Goal: Task Accomplishment & Management: Complete application form

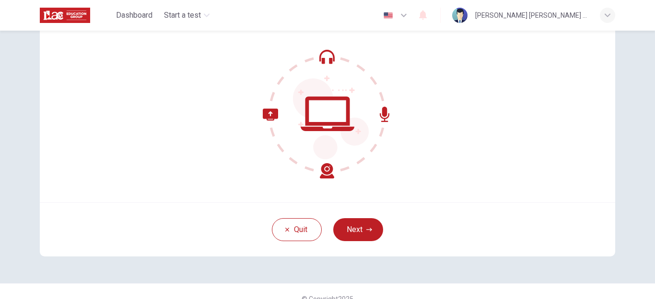
scroll to position [84, 0]
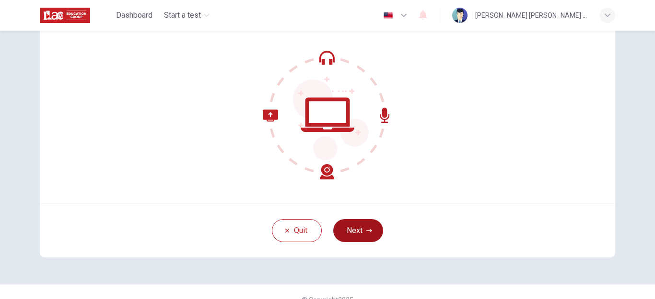
click at [349, 230] on button "Next" at bounding box center [358, 230] width 50 height 23
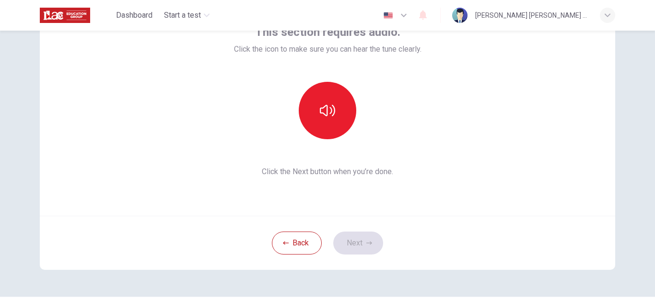
scroll to position [51, 0]
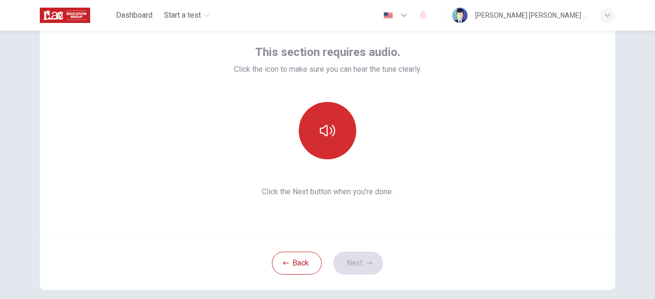
click at [343, 139] on button "button" at bounding box center [327, 130] width 57 height 57
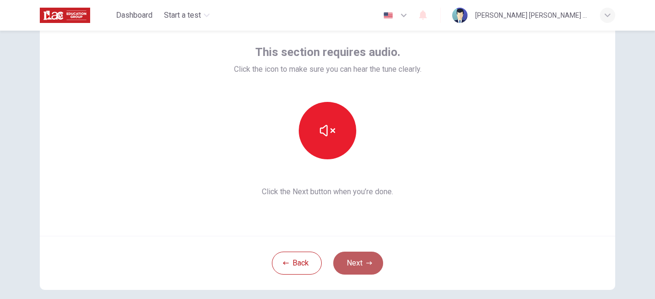
click at [358, 264] on button "Next" at bounding box center [358, 263] width 50 height 23
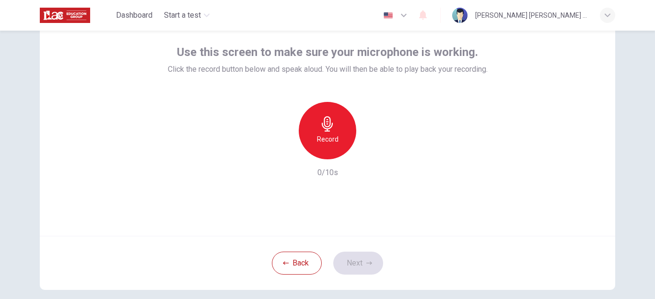
click at [332, 126] on icon "button" at bounding box center [327, 123] width 15 height 15
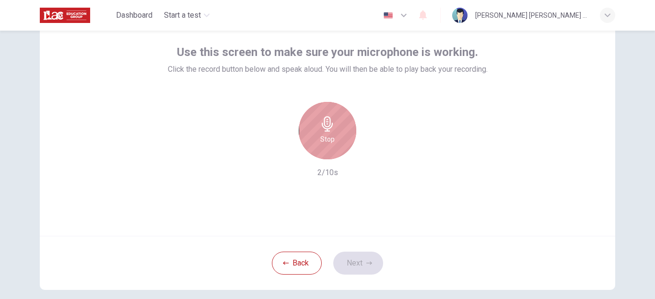
click at [332, 126] on icon "button" at bounding box center [327, 123] width 15 height 15
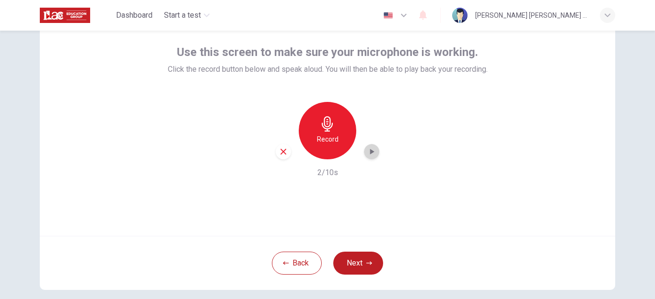
click at [376, 154] on div "button" at bounding box center [371, 151] width 15 height 15
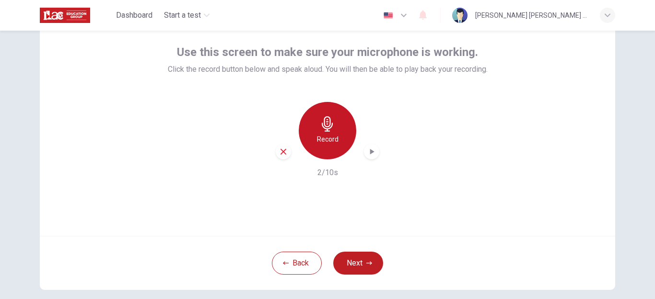
click at [338, 132] on div "Record" at bounding box center [327, 130] width 57 height 57
click at [367, 152] on icon "button" at bounding box center [372, 152] width 10 height 10
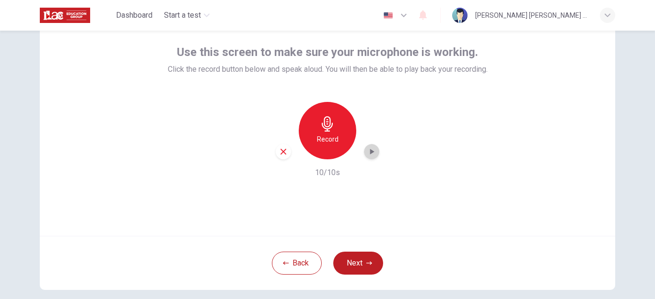
click at [367, 152] on icon "button" at bounding box center [372, 152] width 10 height 10
click at [368, 152] on icon "button" at bounding box center [371, 152] width 7 height 7
click at [367, 152] on icon "button" at bounding box center [372, 152] width 10 height 10
click at [350, 256] on button "Next" at bounding box center [358, 263] width 50 height 23
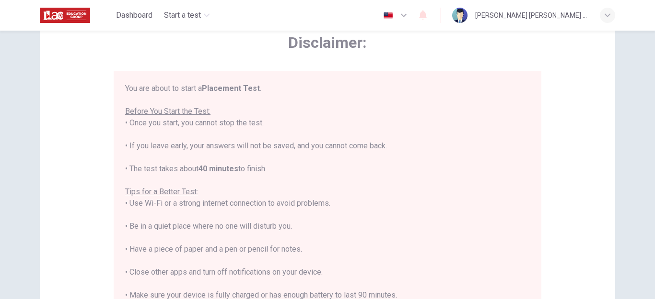
click at [652, 72] on div "Disclaimer: You are about to start a Placement Test . Before You Start the Test…" at bounding box center [327, 165] width 655 height 269
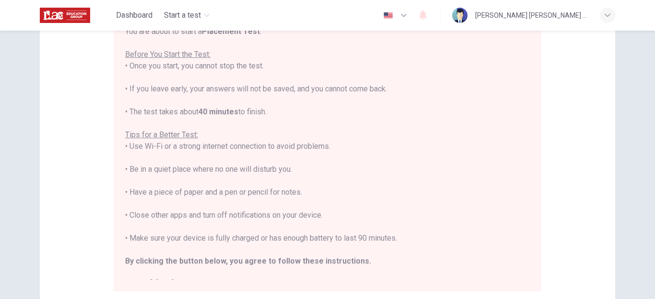
scroll to position [141, 0]
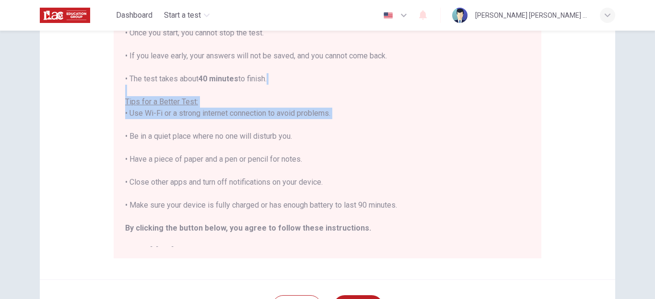
drag, startPoint x: 532, startPoint y: 95, endPoint x: 532, endPoint y: 125, distance: 30.2
click at [532, 125] on div "You are about to start a Placement Test . Before You Start the Test: • Once you…" at bounding box center [329, 120] width 408 height 254
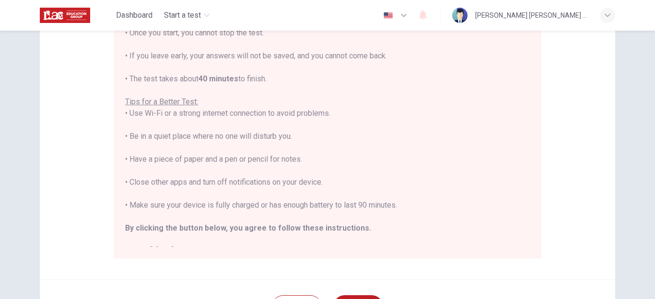
click at [343, 161] on div "You are about to start a Placement Test . Before You Start the Test: • Once you…" at bounding box center [327, 125] width 404 height 264
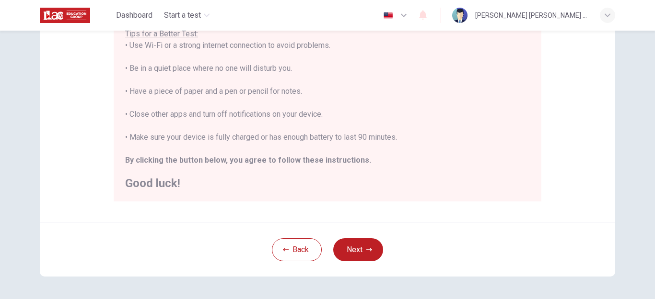
scroll to position [199, 0]
click at [358, 253] on button "Next" at bounding box center [358, 249] width 50 height 23
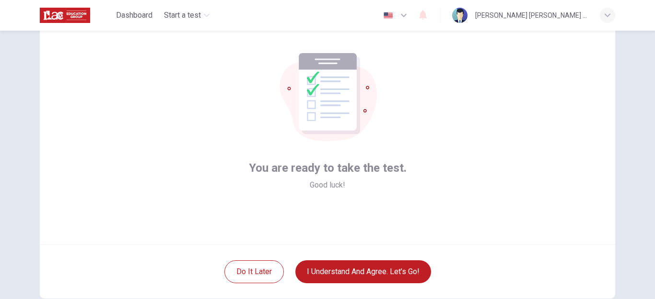
scroll to position [42, 0]
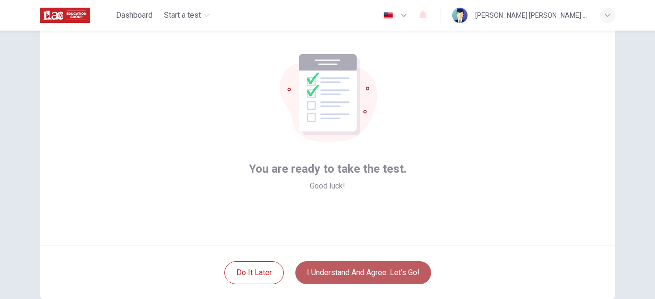
click at [347, 267] on button "I understand and agree. Let’s go!" at bounding box center [363, 273] width 136 height 23
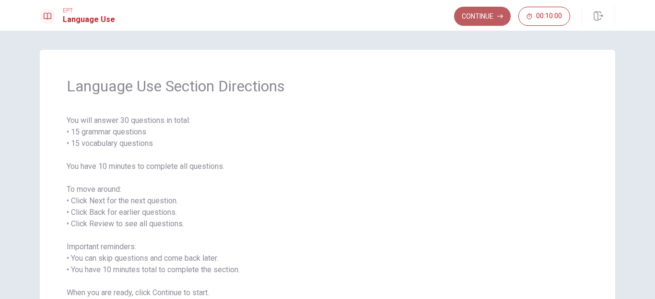
click at [482, 11] on button "Continue" at bounding box center [482, 16] width 57 height 19
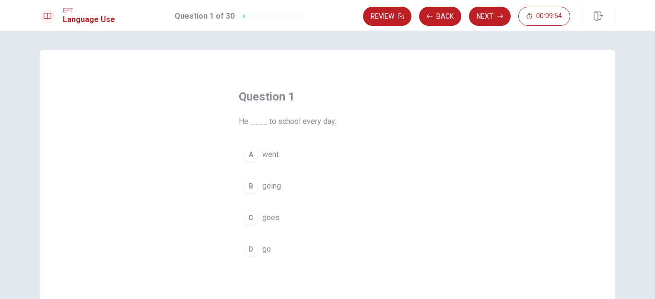
click at [256, 244] on button "D go" at bounding box center [327, 250] width 177 height 24
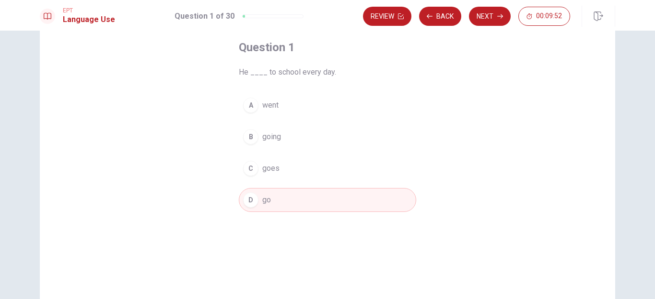
scroll to position [20, 0]
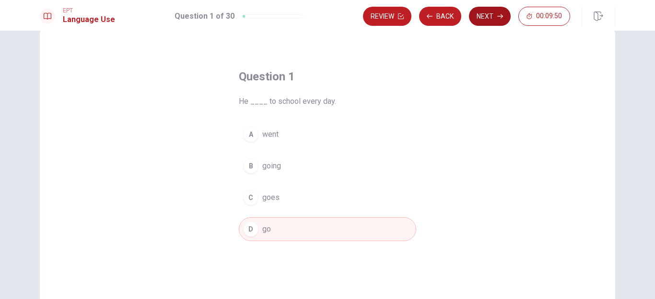
click at [484, 19] on button "Next" at bounding box center [490, 16] width 42 height 19
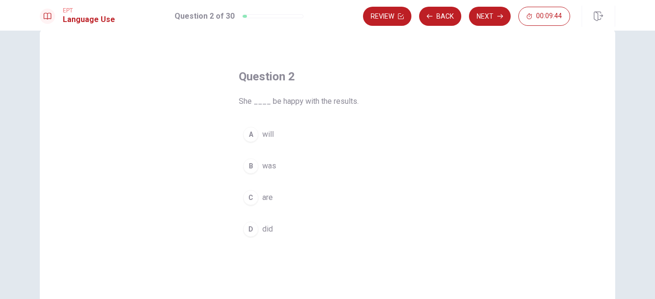
click at [270, 167] on span "was" at bounding box center [269, 166] width 14 height 11
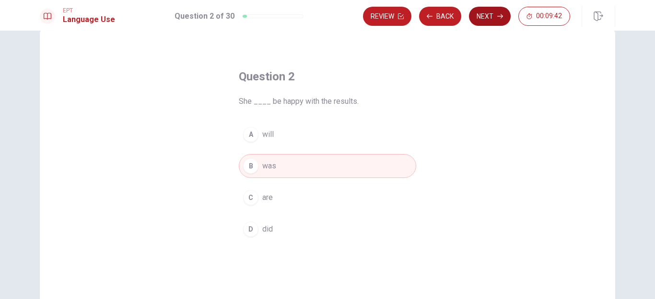
click at [478, 23] on button "Next" at bounding box center [490, 16] width 42 height 19
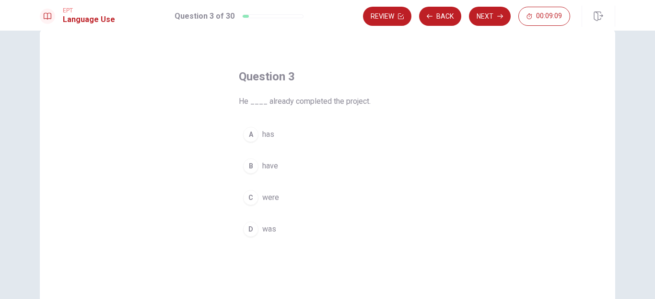
click at [269, 225] on span "was" at bounding box center [269, 229] width 14 height 11
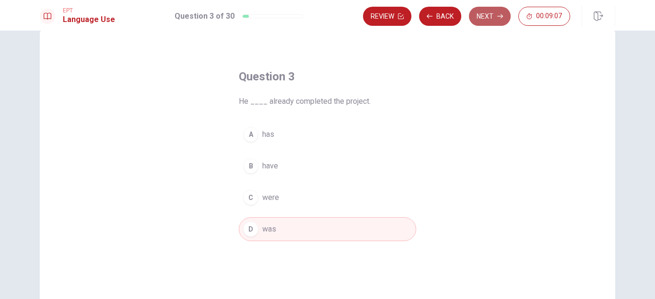
click at [482, 16] on button "Next" at bounding box center [490, 16] width 42 height 19
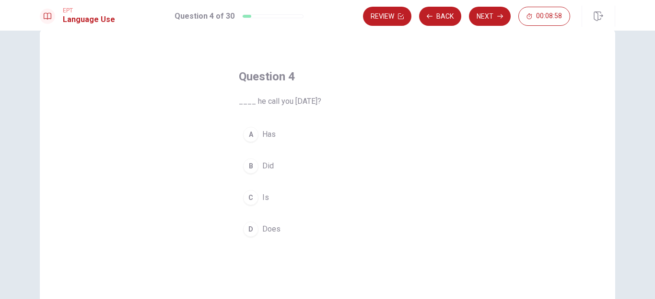
click at [257, 197] on button "C Is" at bounding box center [327, 198] width 177 height 24
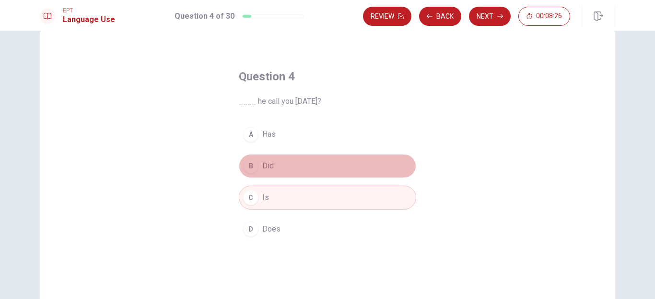
click at [270, 161] on span "Did" at bounding box center [267, 166] width 11 height 11
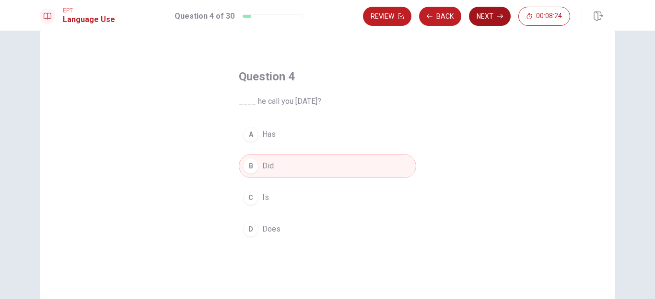
click at [486, 14] on button "Next" at bounding box center [490, 16] width 42 height 19
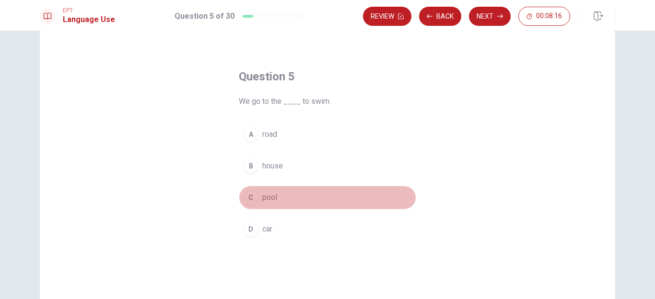
click at [262, 192] on button "C pool" at bounding box center [327, 198] width 177 height 24
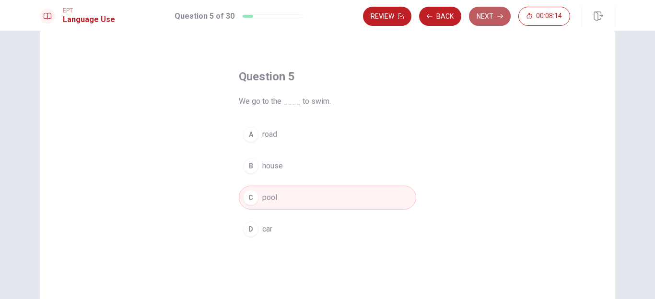
click at [481, 19] on button "Next" at bounding box center [490, 16] width 42 height 19
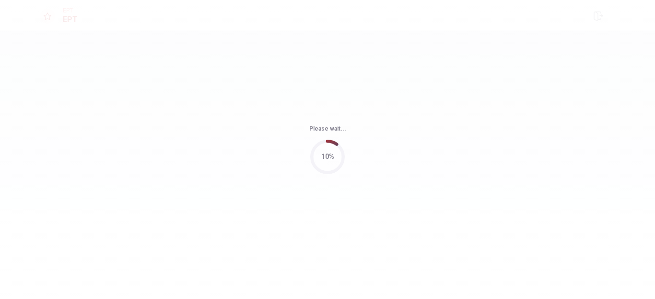
scroll to position [0, 0]
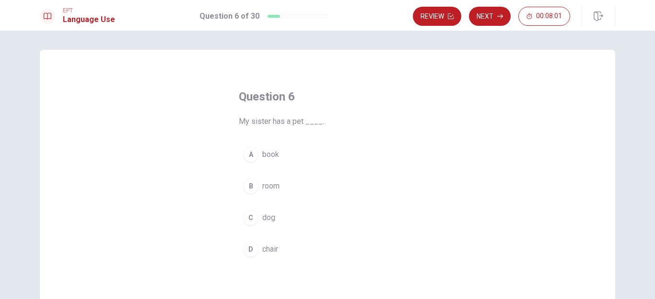
click at [253, 218] on div "C" at bounding box center [250, 217] width 15 height 15
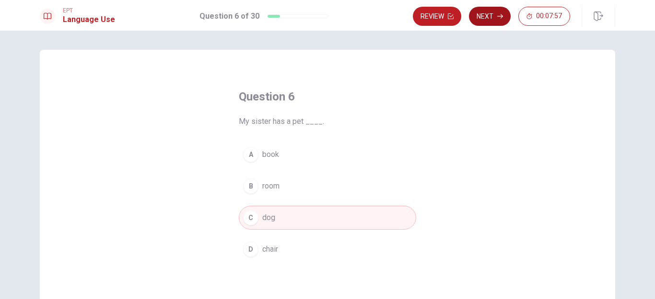
click at [500, 12] on button "Next" at bounding box center [490, 16] width 42 height 19
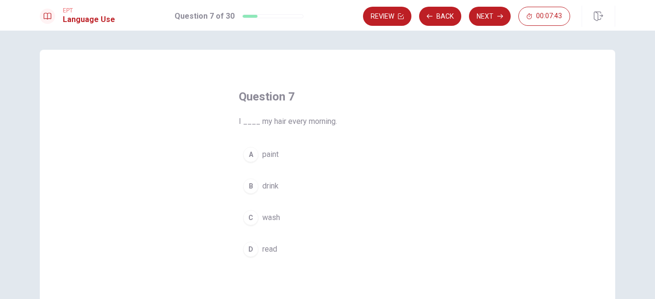
click at [274, 216] on span "wash" at bounding box center [271, 217] width 18 height 11
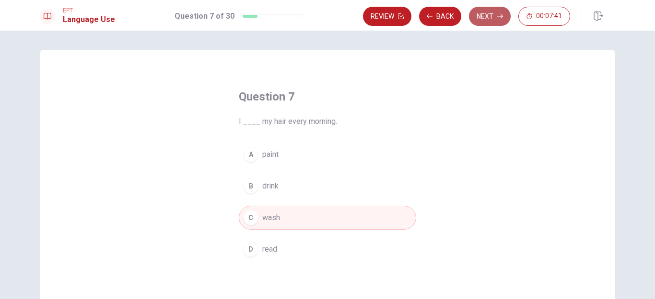
click at [480, 18] on button "Next" at bounding box center [490, 16] width 42 height 19
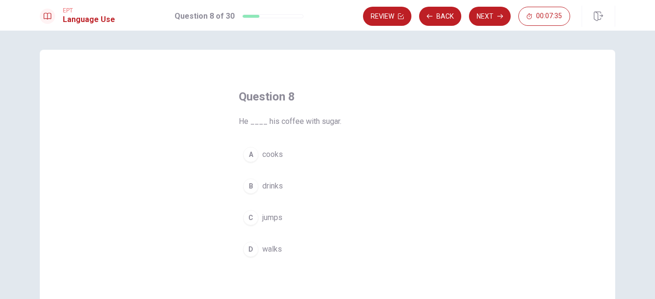
click at [269, 185] on span "drinks" at bounding box center [272, 186] width 21 height 11
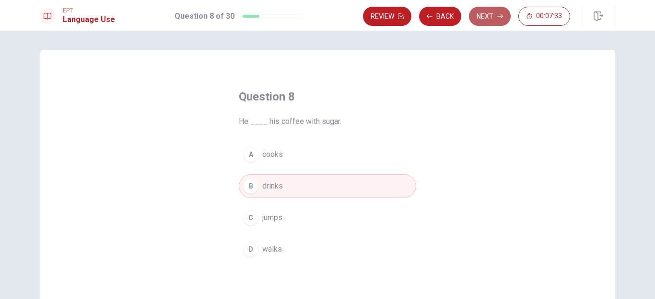
click at [495, 13] on button "Next" at bounding box center [490, 16] width 42 height 19
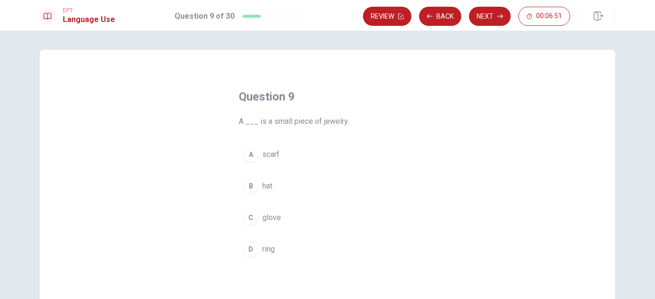
click at [260, 247] on button "D ring" at bounding box center [327, 250] width 177 height 24
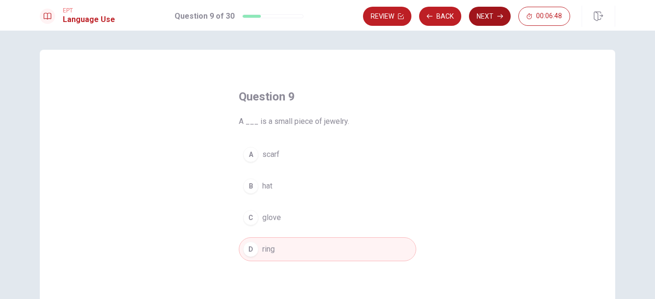
click at [483, 12] on button "Next" at bounding box center [490, 16] width 42 height 19
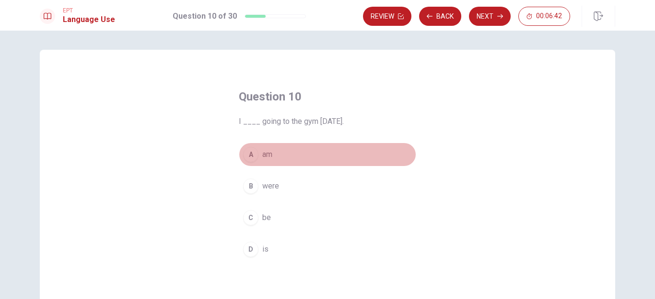
click at [265, 162] on button "A am" at bounding box center [327, 155] width 177 height 24
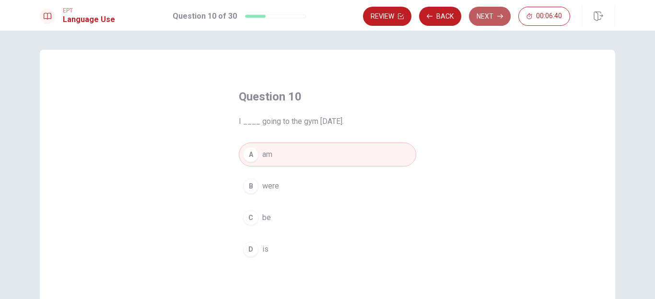
click at [482, 12] on button "Next" at bounding box center [490, 16] width 42 height 19
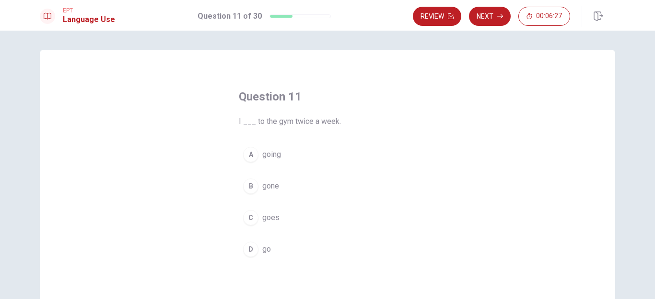
click at [267, 156] on span "going" at bounding box center [271, 154] width 19 height 11
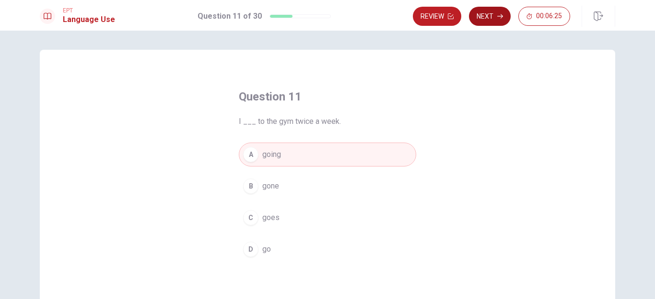
click at [496, 19] on button "Next" at bounding box center [490, 16] width 42 height 19
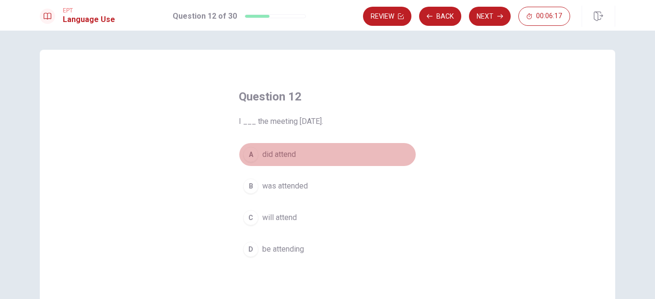
click at [281, 159] on span "did attend" at bounding box center [279, 154] width 34 height 11
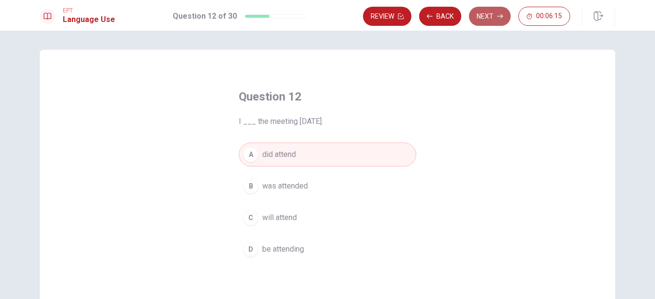
click at [483, 11] on button "Next" at bounding box center [490, 16] width 42 height 19
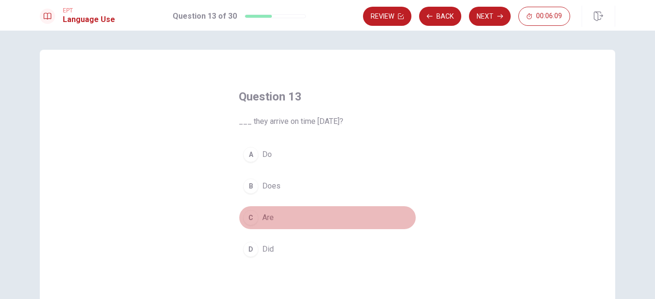
click at [266, 216] on span "Are" at bounding box center [267, 217] width 11 height 11
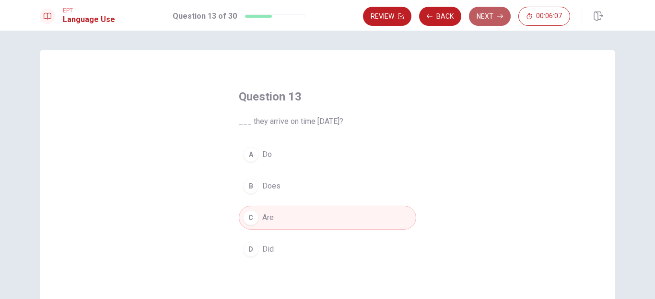
click at [486, 17] on button "Next" at bounding box center [490, 16] width 42 height 19
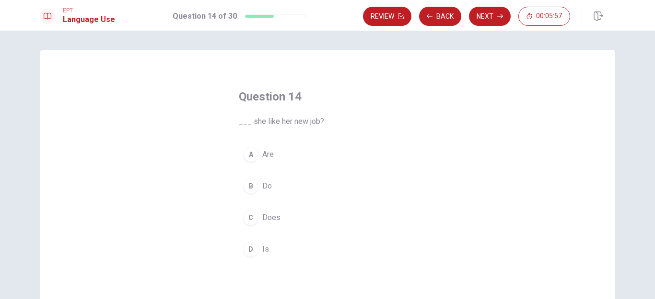
click at [268, 188] on span "Do" at bounding box center [267, 186] width 10 height 11
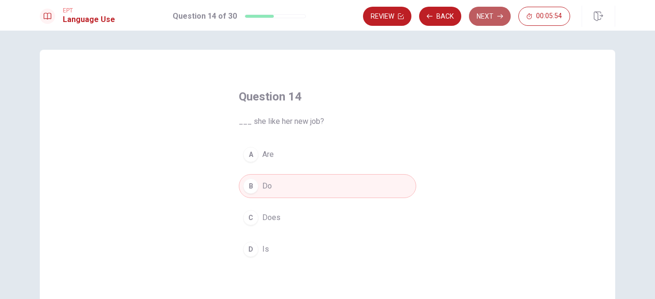
click at [484, 10] on button "Next" at bounding box center [490, 16] width 42 height 19
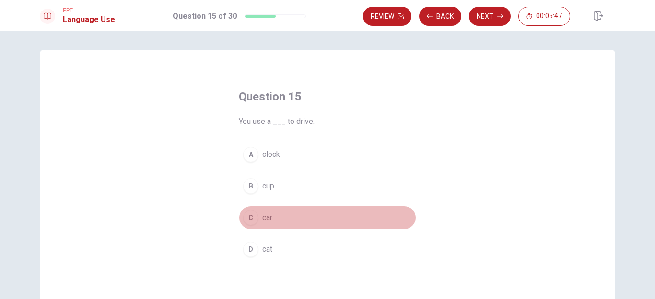
click at [262, 218] on span "car" at bounding box center [267, 217] width 10 height 11
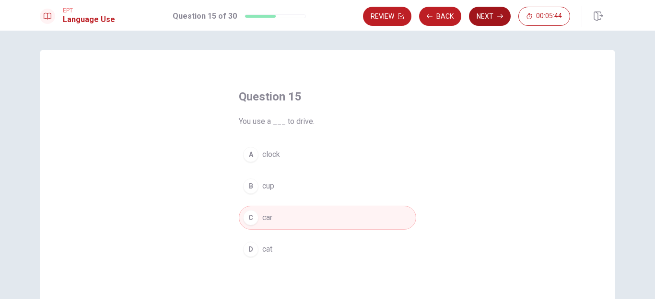
click at [485, 10] on button "Next" at bounding box center [490, 16] width 42 height 19
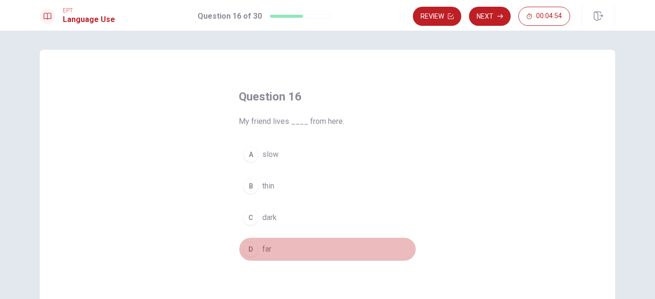
click at [264, 249] on span "far" at bounding box center [266, 249] width 9 height 11
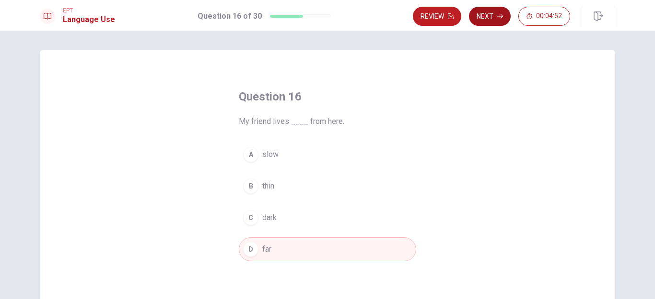
click at [497, 12] on button "Next" at bounding box center [490, 16] width 42 height 19
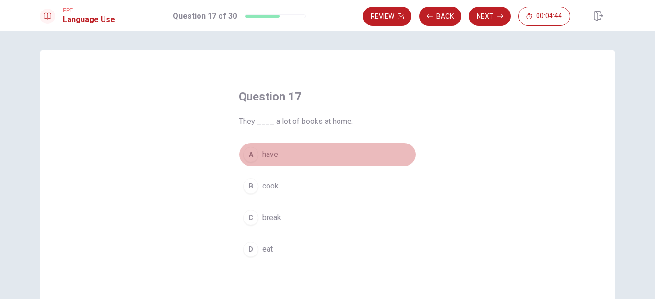
click at [267, 153] on span "have" at bounding box center [270, 154] width 16 height 11
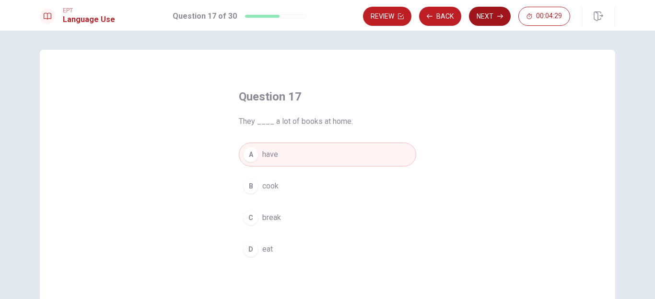
click at [478, 22] on button "Next" at bounding box center [490, 16] width 42 height 19
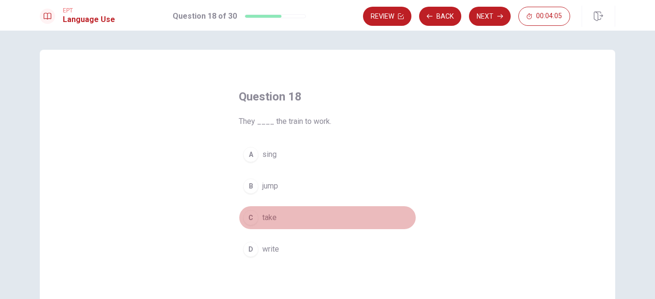
click at [274, 213] on span "take" at bounding box center [269, 217] width 14 height 11
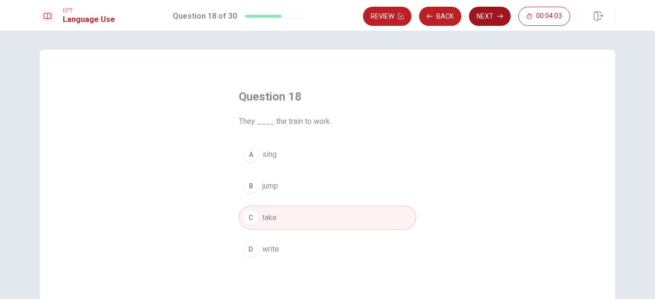
click at [499, 11] on button "Next" at bounding box center [490, 16] width 42 height 19
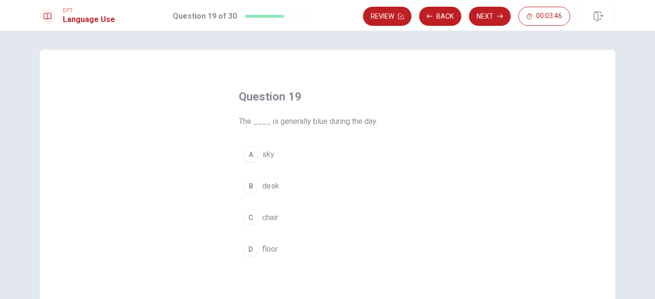
click at [262, 151] on span "sky" at bounding box center [268, 154] width 12 height 11
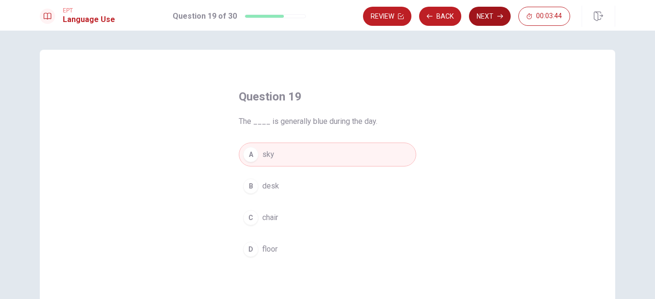
click at [492, 19] on button "Next" at bounding box center [490, 16] width 42 height 19
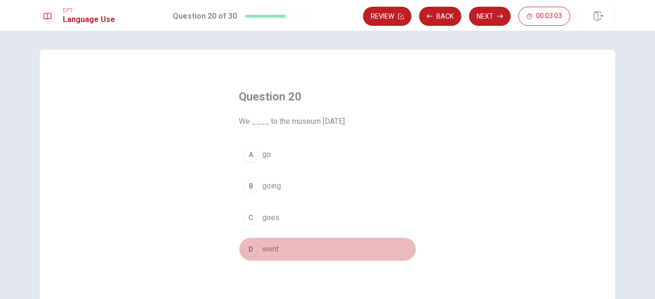
click at [258, 249] on button "D went" at bounding box center [327, 250] width 177 height 24
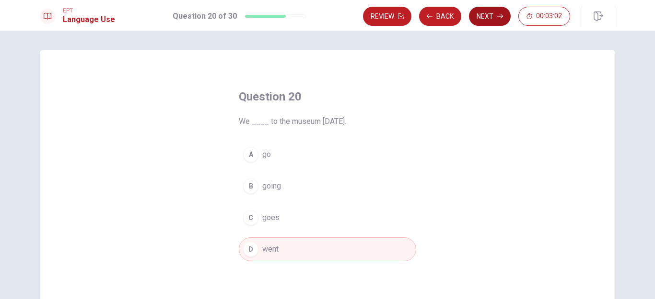
click at [493, 18] on button "Next" at bounding box center [490, 16] width 42 height 19
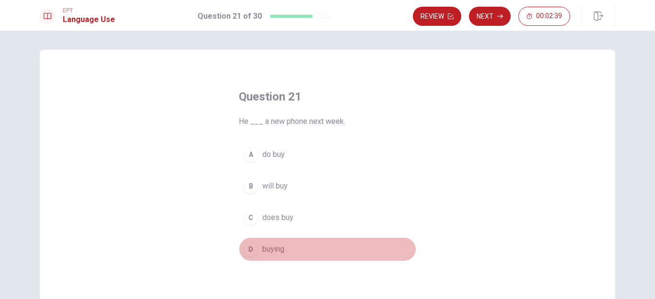
click at [263, 255] on span "buying" at bounding box center [273, 249] width 22 height 11
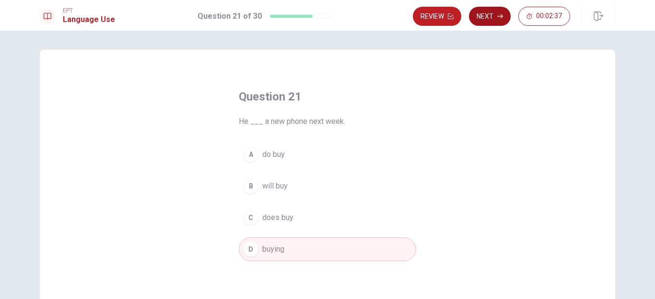
click at [488, 21] on button "Next" at bounding box center [490, 16] width 42 height 19
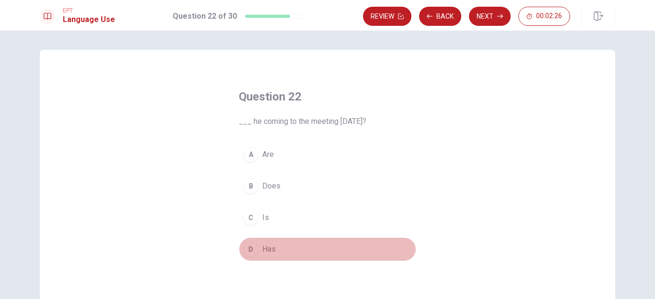
click at [264, 250] on span "Has" at bounding box center [268, 249] width 13 height 11
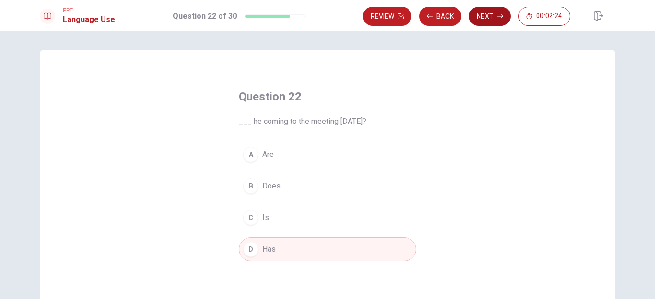
click at [485, 18] on button "Next" at bounding box center [490, 16] width 42 height 19
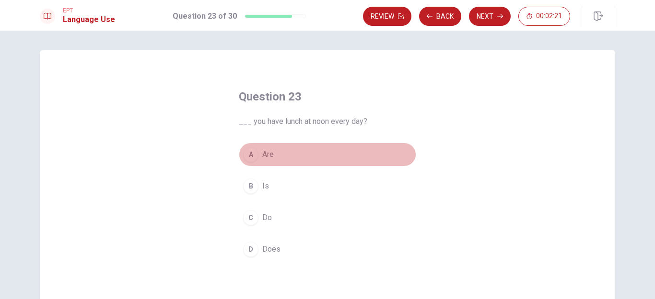
click at [262, 152] on span "Are" at bounding box center [267, 154] width 11 height 11
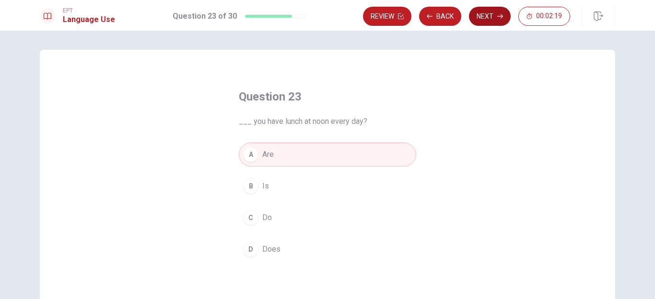
click at [491, 14] on button "Next" at bounding box center [490, 16] width 42 height 19
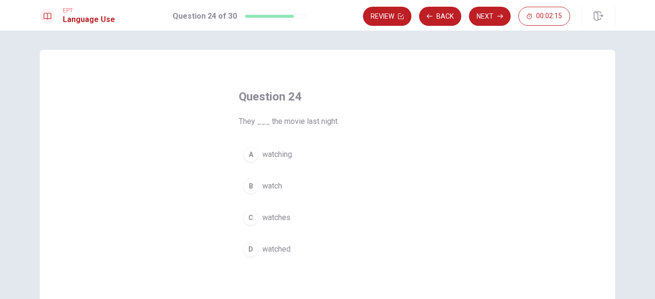
click at [270, 155] on span "watching" at bounding box center [277, 154] width 30 height 11
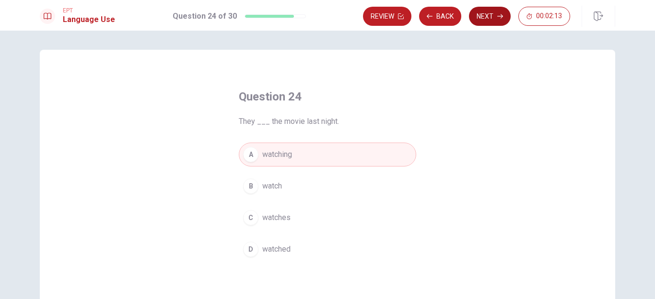
click at [487, 17] on button "Next" at bounding box center [490, 16] width 42 height 19
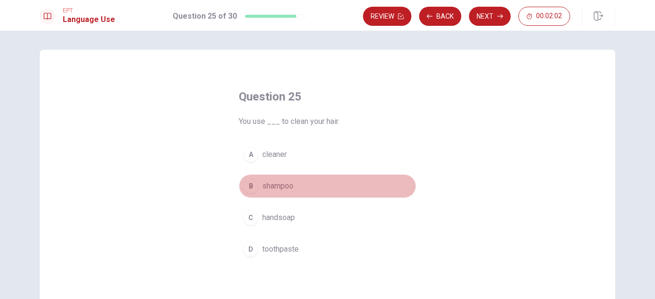
click at [259, 182] on button "B shampoo" at bounding box center [327, 186] width 177 height 24
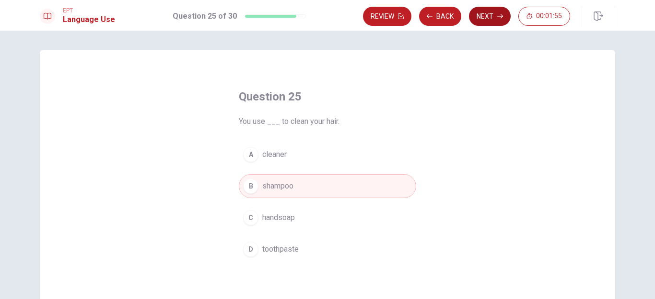
click at [494, 20] on button "Next" at bounding box center [490, 16] width 42 height 19
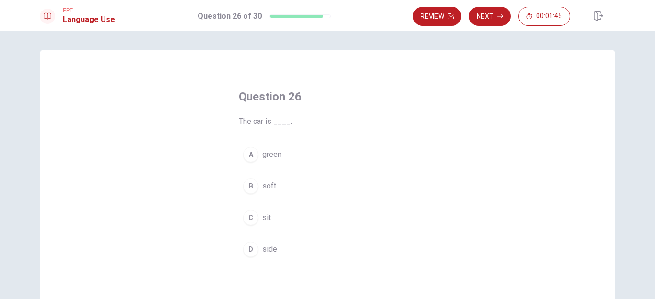
click at [273, 149] on span "green" at bounding box center [271, 154] width 19 height 11
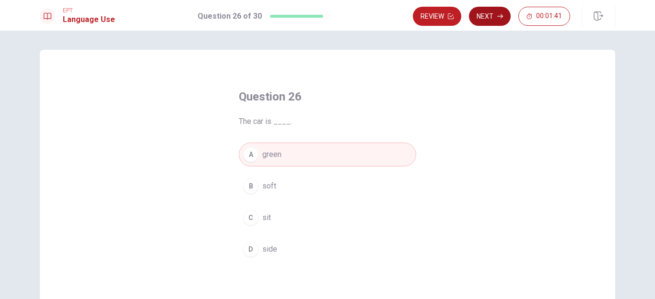
click at [496, 16] on button "Next" at bounding box center [490, 16] width 42 height 19
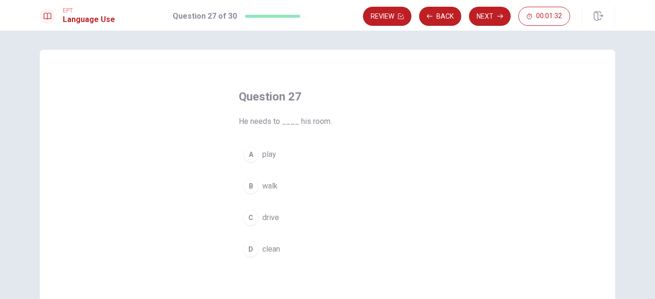
click at [267, 246] on span "clean" at bounding box center [271, 249] width 18 height 11
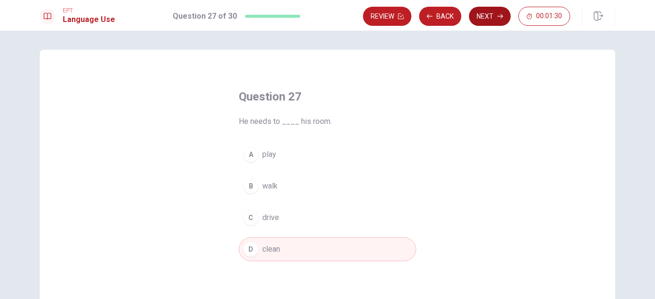
click at [480, 15] on button "Next" at bounding box center [490, 16] width 42 height 19
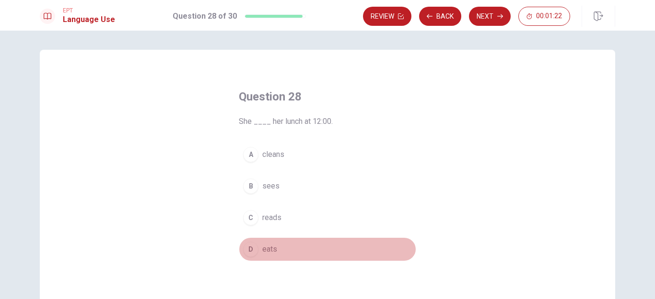
click at [267, 246] on span "eats" at bounding box center [269, 249] width 15 height 11
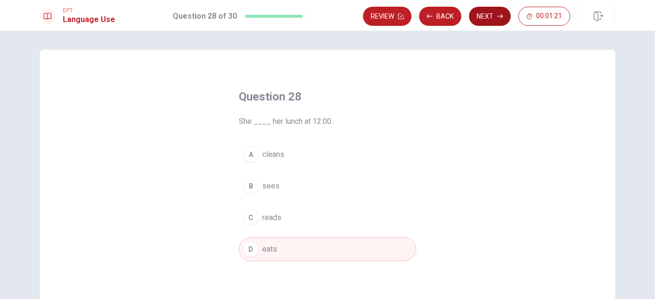
click at [484, 16] on button "Next" at bounding box center [490, 16] width 42 height 19
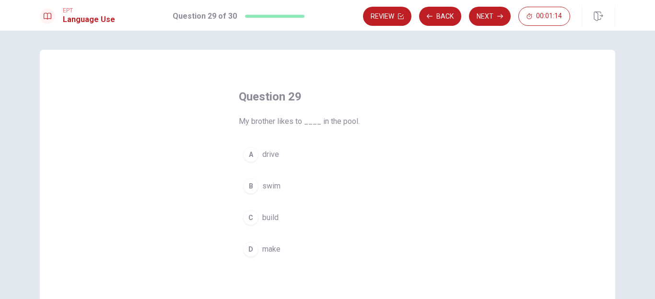
click at [275, 183] on span "swim" at bounding box center [271, 186] width 18 height 11
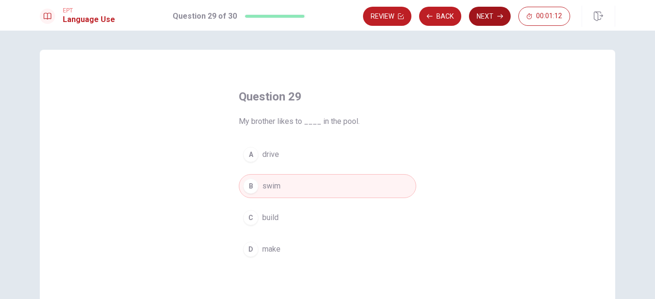
click at [486, 20] on button "Next" at bounding box center [490, 16] width 42 height 19
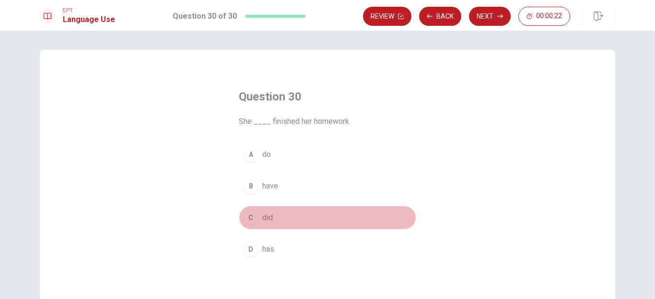
click at [268, 212] on span "did" at bounding box center [267, 217] width 11 height 11
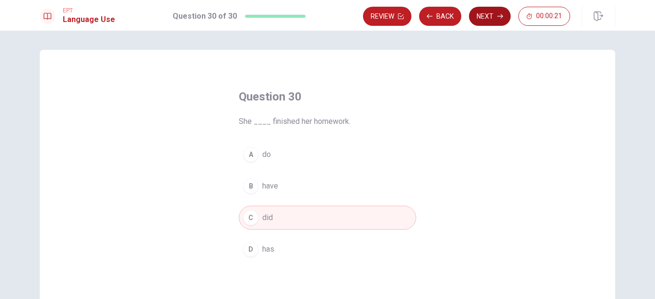
click at [485, 18] on button "Next" at bounding box center [490, 16] width 42 height 19
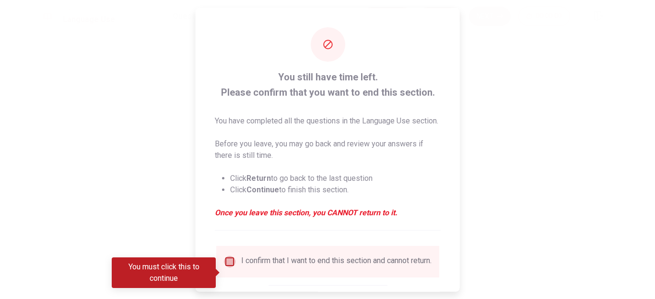
click at [227, 267] on input "You must click this to continue" at bounding box center [229, 261] width 11 height 11
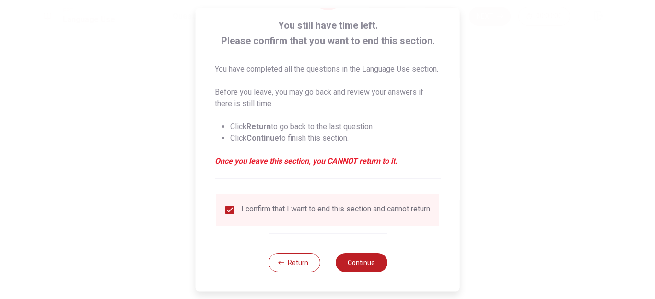
scroll to position [63, 0]
click at [366, 261] on button "Continue" at bounding box center [361, 262] width 52 height 19
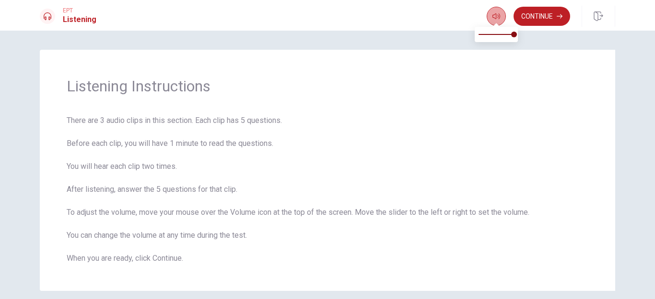
click at [500, 14] on icon "button" at bounding box center [496, 16] width 8 height 8
click at [559, 22] on button "Continue" at bounding box center [541, 16] width 57 height 19
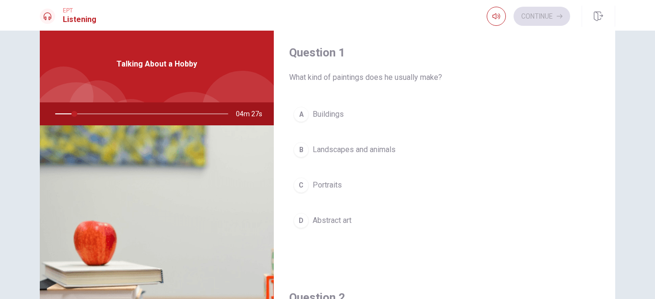
scroll to position [26, 0]
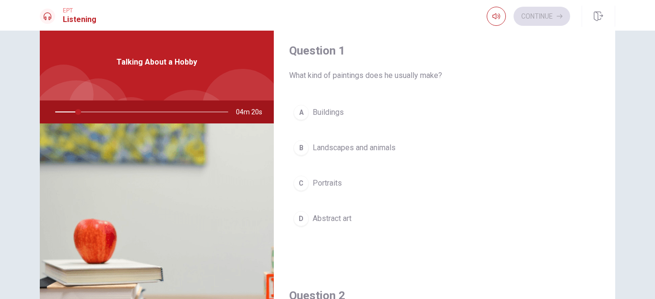
drag, startPoint x: 613, startPoint y: 87, endPoint x: 614, endPoint y: 111, distance: 24.0
click at [614, 111] on div "Question 1 What kind of paintings does he usually make? A Buildings B Landscape…" at bounding box center [327, 190] width 606 height 333
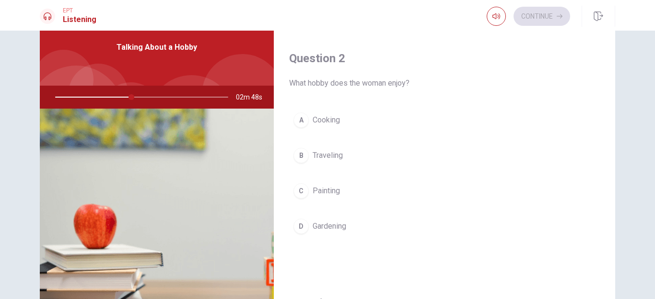
scroll to position [224, 0]
click at [310, 219] on button "D Gardening" at bounding box center [444, 225] width 310 height 24
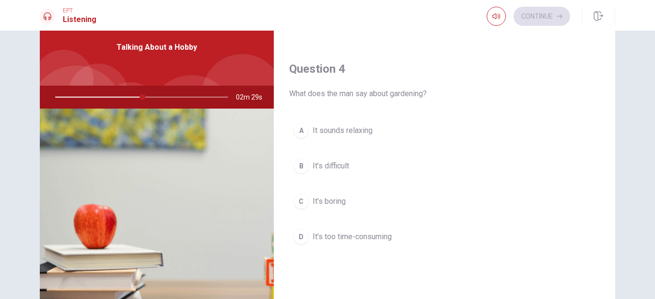
scroll to position [704, 0]
click at [332, 129] on span "It sounds relaxing" at bounding box center [342, 129] width 60 height 11
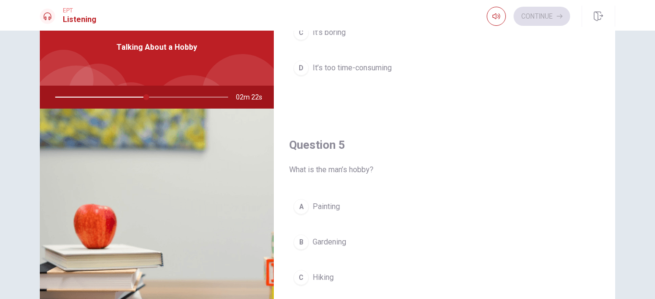
scroll to position [894, 0]
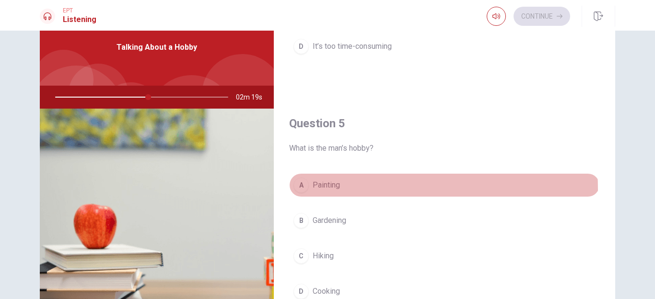
click at [320, 190] on span "Painting" at bounding box center [325, 185] width 27 height 11
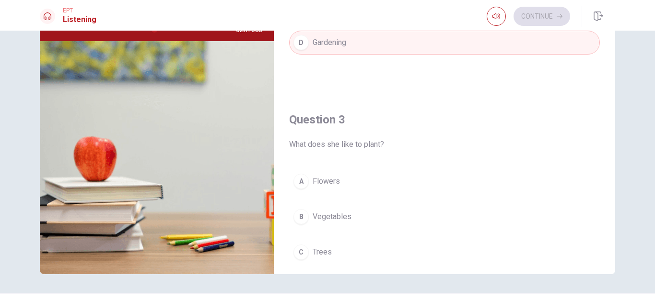
scroll to position [350, 0]
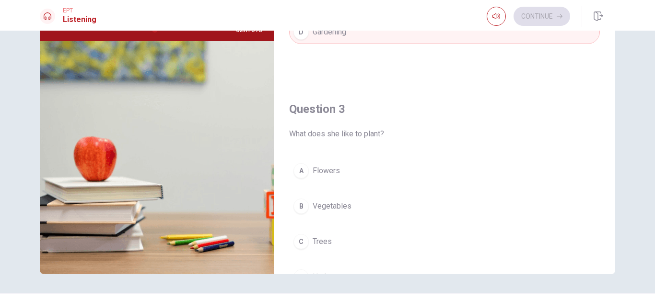
click at [334, 168] on span "Flowers" at bounding box center [325, 170] width 27 height 11
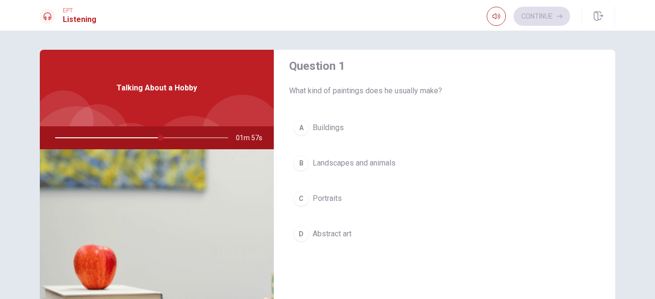
scroll to position [5, 0]
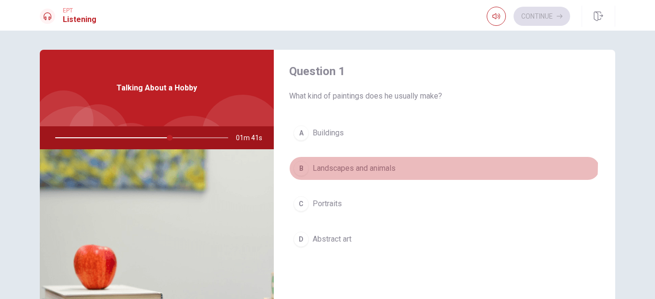
click at [372, 164] on span "Landscapes and animals" at bounding box center [353, 168] width 83 height 11
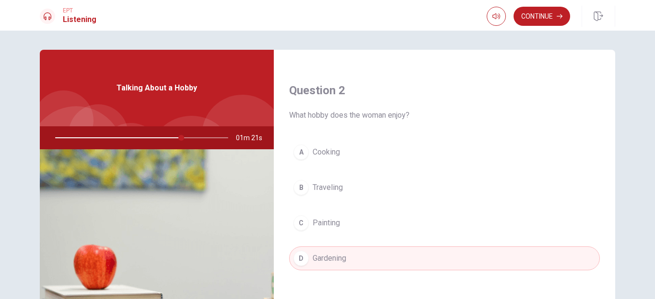
scroll to position [233, 0]
click at [312, 221] on span "Painting" at bounding box center [325, 221] width 27 height 11
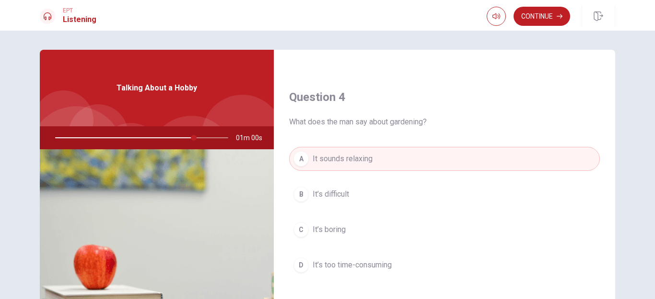
scroll to position [717, 0]
click at [207, 138] on div at bounding box center [140, 137] width 192 height 23
click at [175, 138] on div at bounding box center [140, 137] width 192 height 23
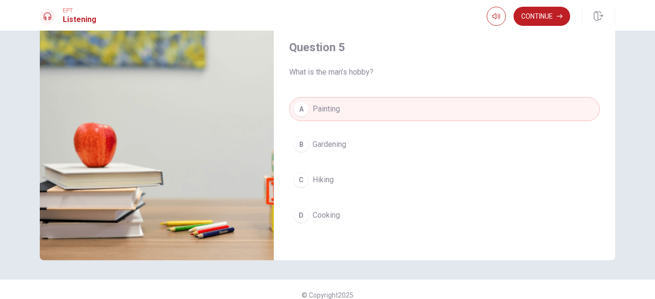
scroll to position [894, 0]
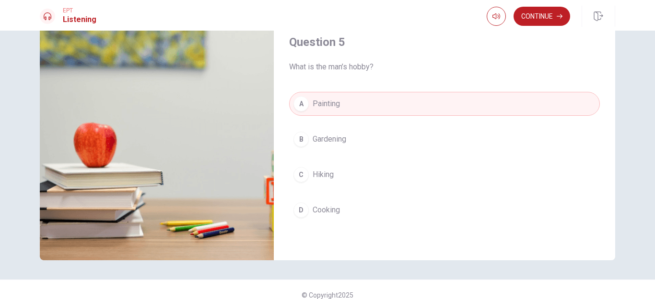
click at [309, 134] on button "B Gardening" at bounding box center [444, 139] width 310 height 24
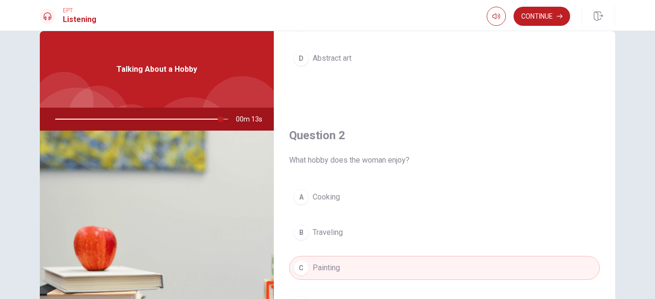
scroll to position [0, 0]
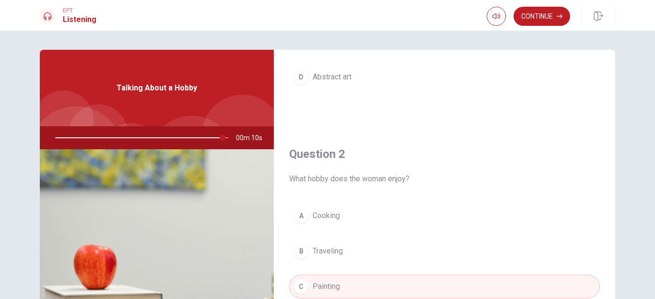
click at [126, 136] on div at bounding box center [140, 137] width 192 height 23
drag, startPoint x: 221, startPoint y: 137, endPoint x: 138, endPoint y: 147, distance: 84.0
click at [138, 147] on div at bounding box center [140, 137] width 192 height 23
type input "0"
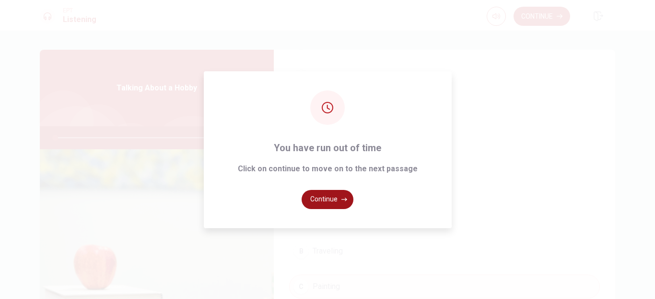
click at [335, 198] on button "Continue" at bounding box center [327, 199] width 52 height 19
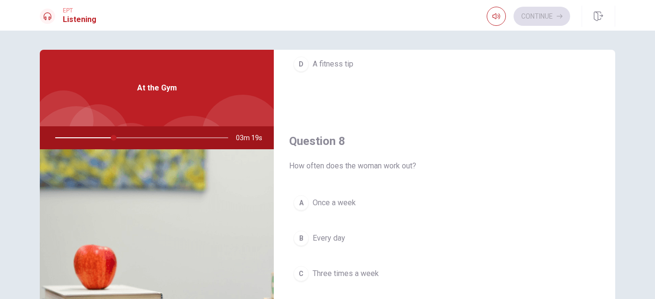
scroll to position [464, 0]
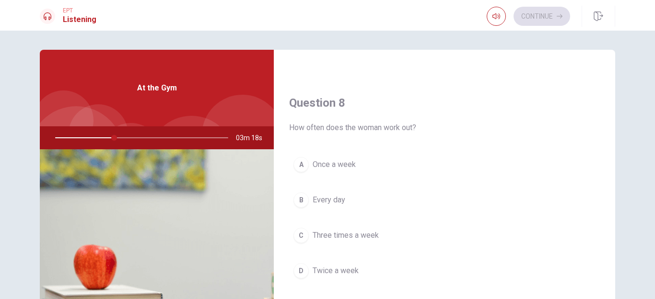
click at [354, 233] on span "Three times a week" at bounding box center [345, 235] width 66 height 11
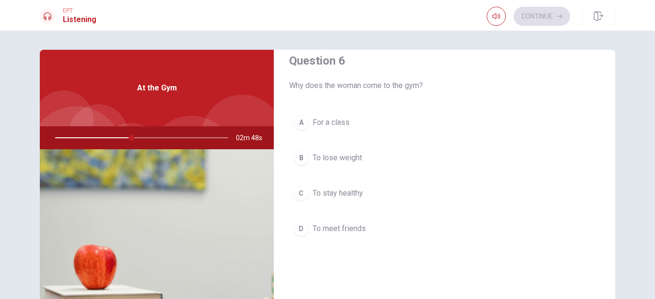
scroll to position [12, 0]
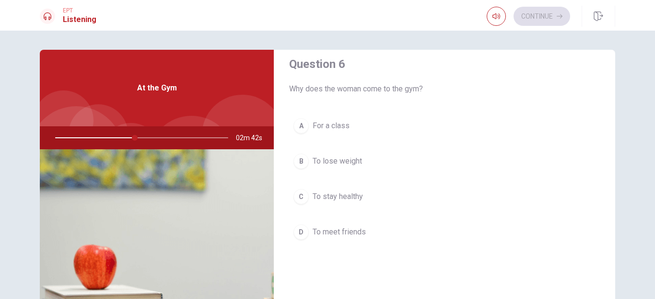
drag, startPoint x: 133, startPoint y: 137, endPoint x: 87, endPoint y: 137, distance: 46.5
click at [87, 137] on div at bounding box center [140, 137] width 192 height 23
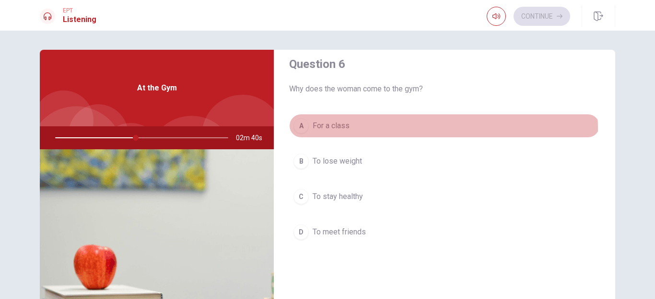
click at [316, 131] on span "For a class" at bounding box center [330, 125] width 37 height 11
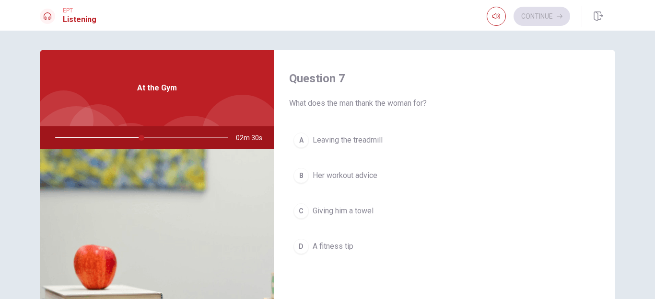
scroll to position [244, 0]
click at [340, 143] on span "Leaving the treadmill" at bounding box center [347, 139] width 70 height 11
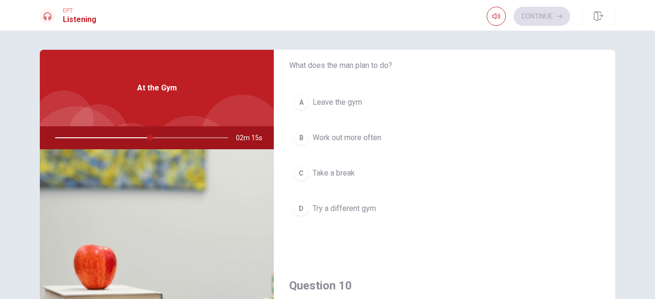
scroll to position [770, 0]
click at [343, 175] on span "Take a break" at bounding box center [333, 175] width 42 height 11
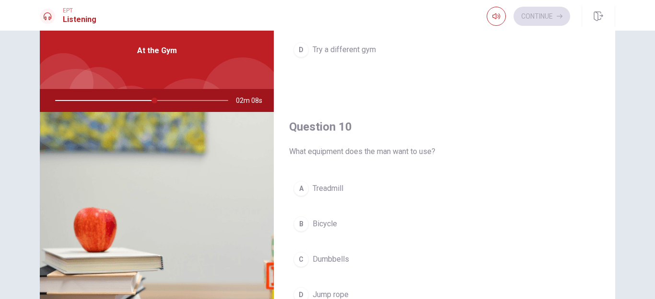
scroll to position [44, 0]
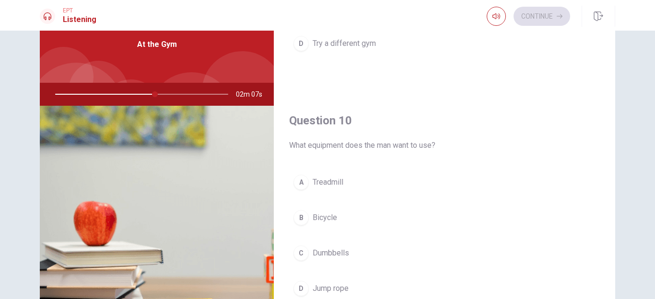
click at [319, 219] on span "Bicycle" at bounding box center [324, 217] width 24 height 11
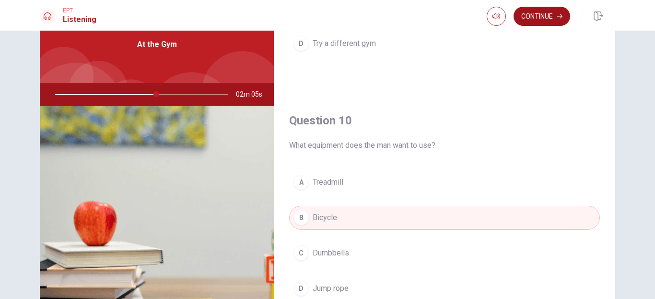
click at [537, 19] on button "Continue" at bounding box center [541, 16] width 57 height 19
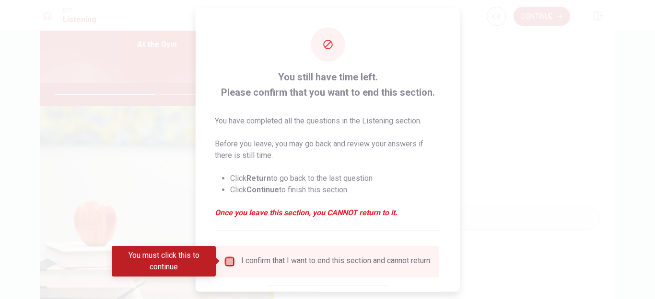
click at [228, 263] on input "You must click this to continue" at bounding box center [229, 261] width 11 height 11
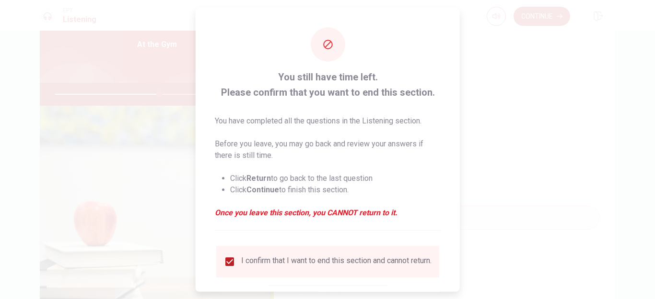
drag, startPoint x: 459, startPoint y: 218, endPoint x: 459, endPoint y: 273, distance: 55.1
click at [459, 273] on div "You still have time left. Please confirm that you want to end this section. You…" at bounding box center [327, 150] width 264 height 284
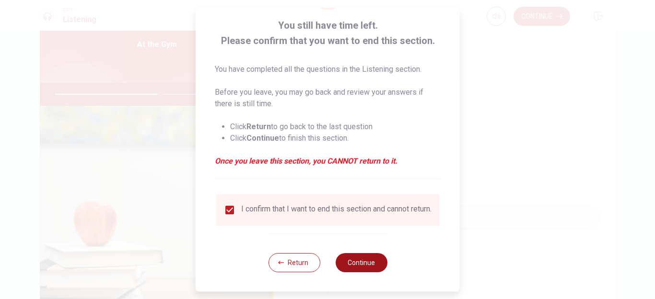
click at [353, 266] on button "Continue" at bounding box center [361, 262] width 52 height 19
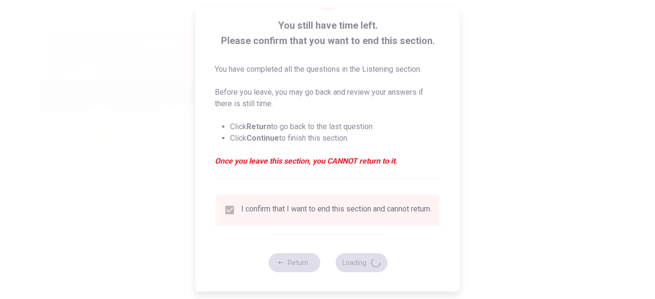
type input "62"
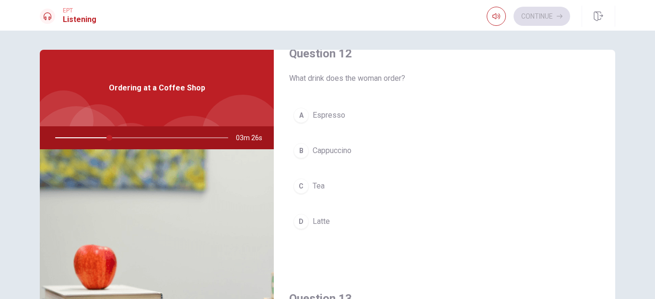
scroll to position [272, 0]
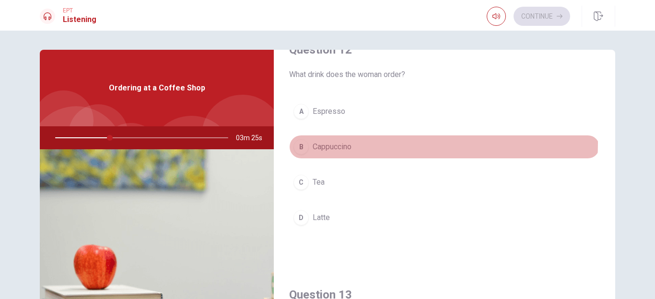
click at [330, 143] on span "Cappuccino" at bounding box center [331, 146] width 39 height 11
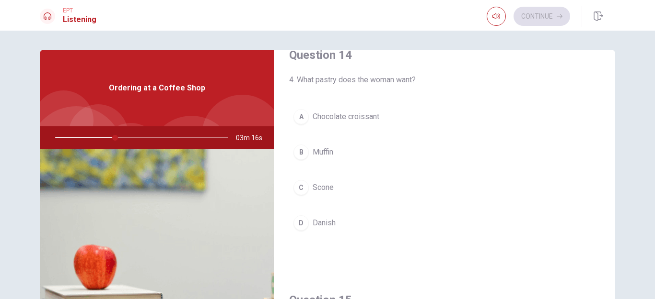
scroll to position [752, 0]
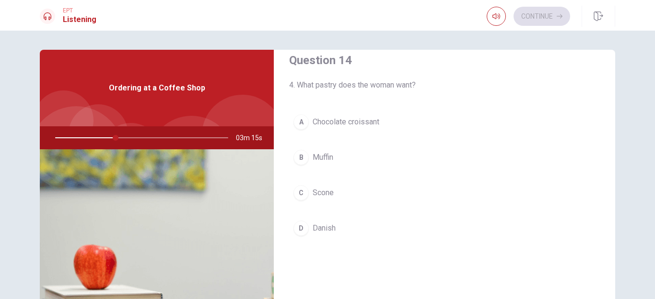
click at [369, 117] on span "Chocolate croissant" at bounding box center [345, 121] width 67 height 11
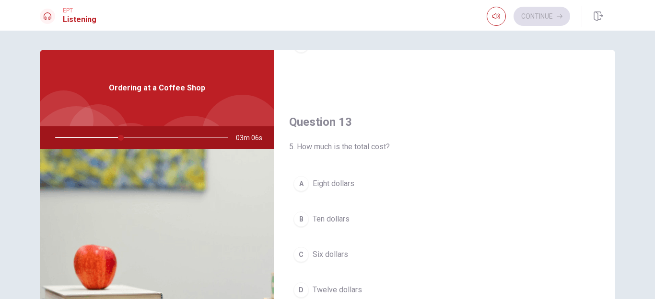
scroll to position [450, 0]
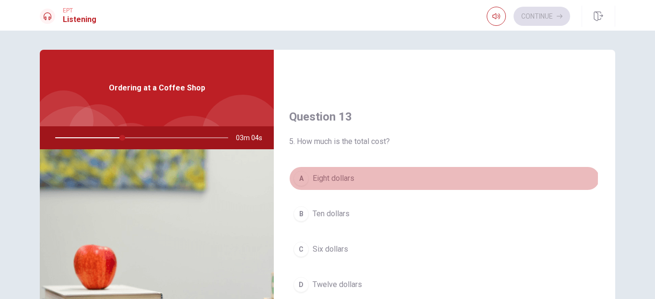
click at [322, 178] on span "Eight dollars" at bounding box center [333, 178] width 42 height 11
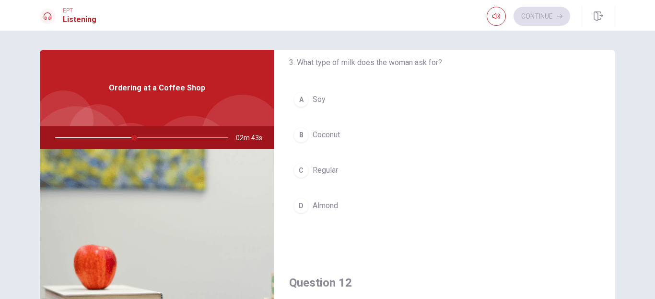
scroll to position [27, 0]
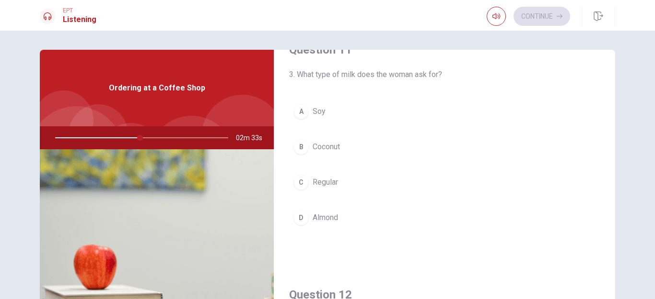
click at [321, 177] on span "Regular" at bounding box center [324, 182] width 25 height 11
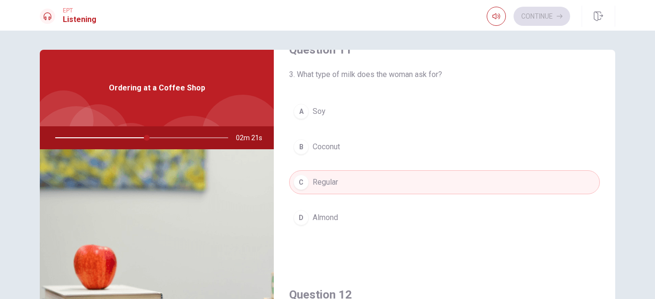
click at [319, 114] on span "Soy" at bounding box center [318, 111] width 13 height 11
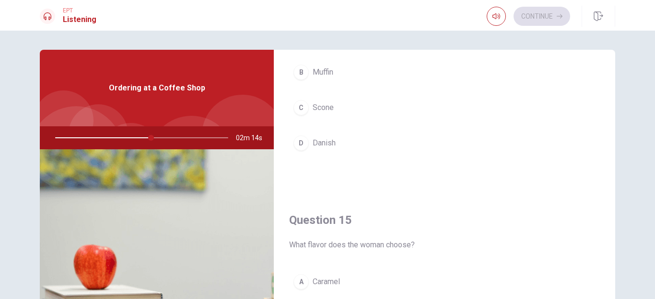
scroll to position [850, 0]
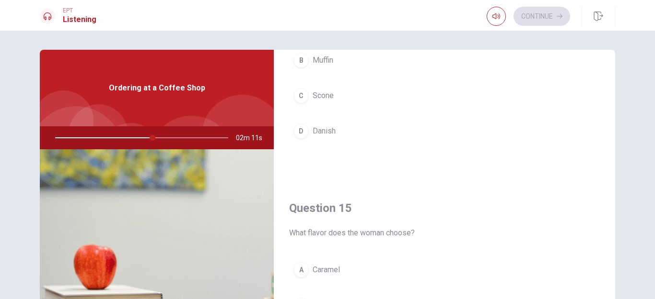
click at [316, 266] on span "Caramel" at bounding box center [325, 269] width 27 height 11
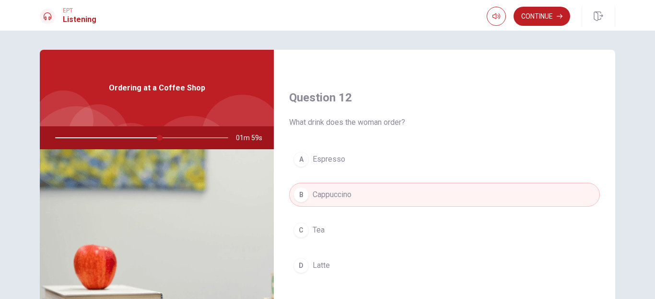
scroll to position [21, 0]
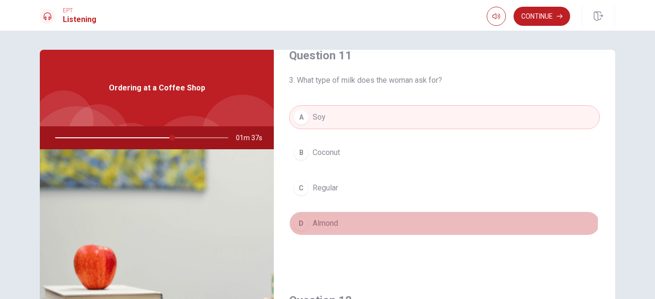
click at [314, 220] on span "Almond" at bounding box center [324, 223] width 25 height 11
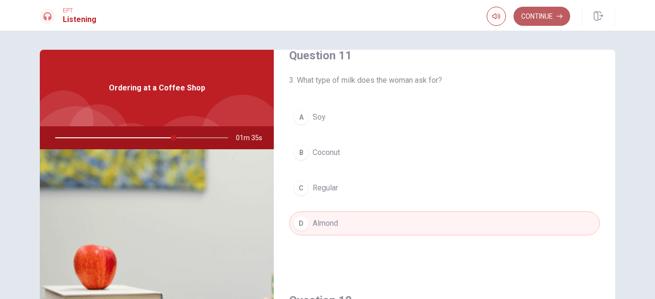
click at [544, 16] on button "Continue" at bounding box center [541, 16] width 57 height 19
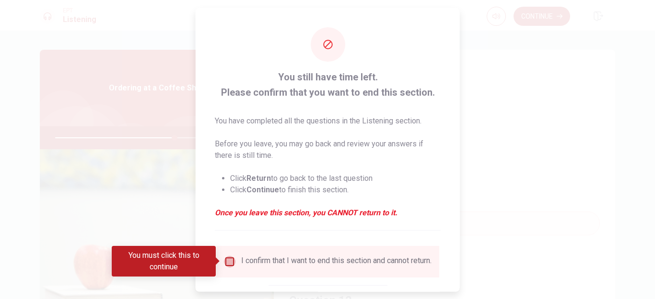
click at [231, 260] on input "You must click this to continue" at bounding box center [229, 261] width 11 height 11
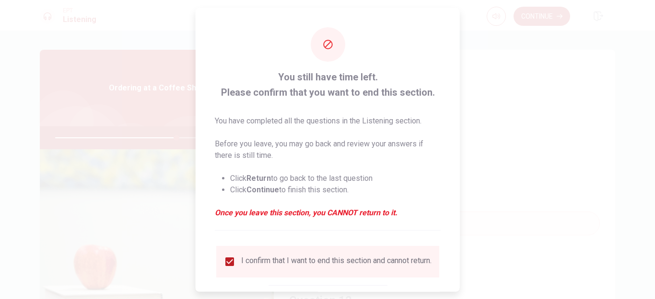
drag, startPoint x: 460, startPoint y: 182, endPoint x: 456, endPoint y: 204, distance: 22.4
click at [454, 204] on div "You still have time left. Please confirm that you want to end this section. You…" at bounding box center [327, 149] width 655 height 299
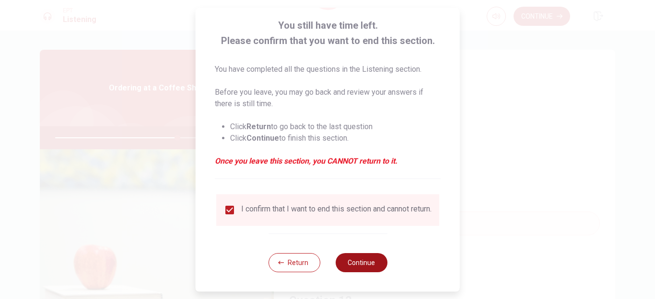
click at [365, 258] on button "Continue" at bounding box center [361, 262] width 52 height 19
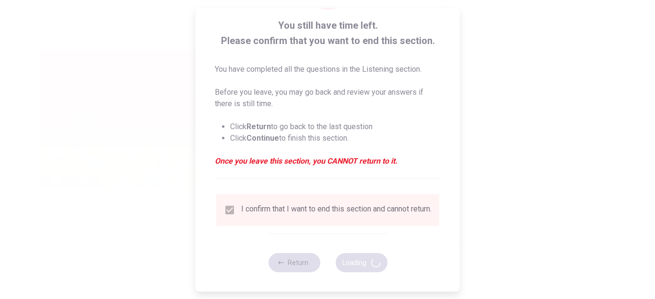
type input "71"
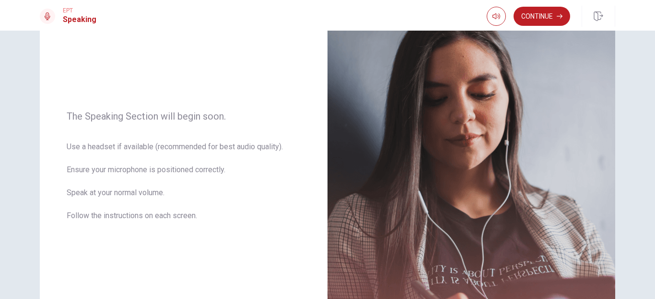
scroll to position [90, 0]
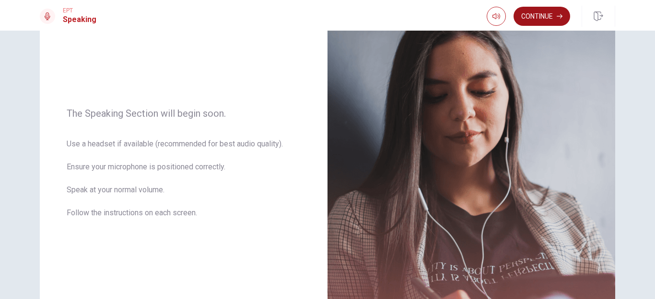
click at [545, 19] on button "Continue" at bounding box center [541, 16] width 57 height 19
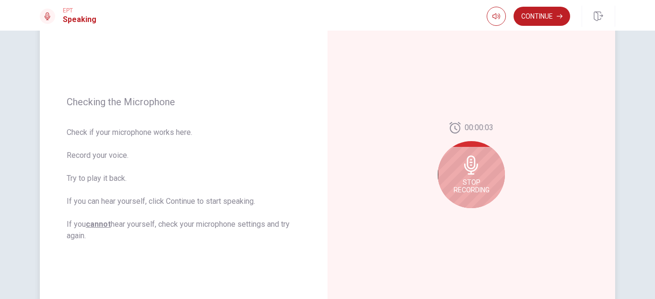
click at [451, 160] on div "Stop Recording" at bounding box center [470, 174] width 67 height 67
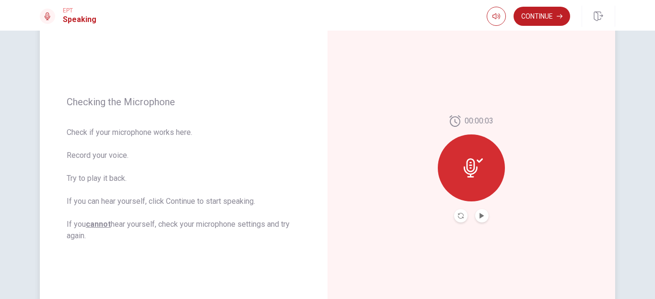
click at [481, 210] on button "Play Audio" at bounding box center [481, 215] width 13 height 13
click at [481, 216] on icon "Pause Audio" at bounding box center [482, 216] width 6 height 6
click at [471, 171] on icon at bounding box center [470, 168] width 14 height 19
click at [455, 219] on button "Record Again" at bounding box center [460, 215] width 13 height 13
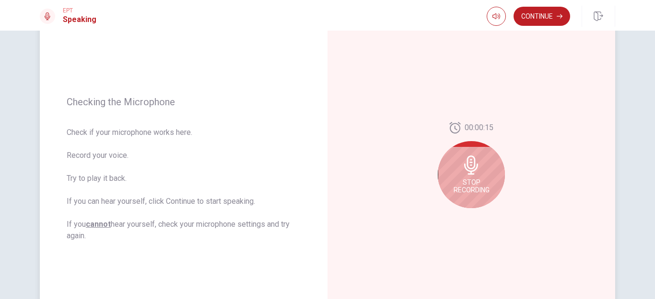
click at [470, 186] on span "Stop Recording" at bounding box center [471, 186] width 36 height 15
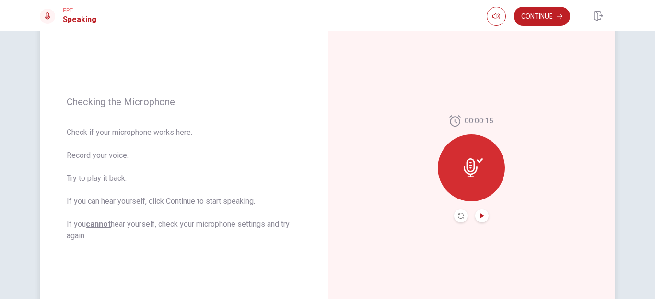
click at [479, 214] on icon "Play Audio" at bounding box center [481, 216] width 4 height 6
click at [480, 210] on button "Play Audio" at bounding box center [481, 215] width 13 height 13
click at [459, 212] on button "Record Again" at bounding box center [460, 215] width 13 height 13
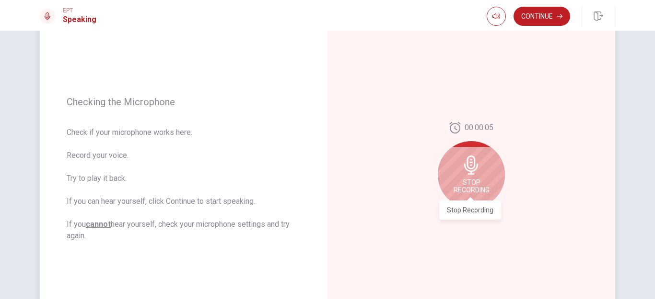
click at [471, 184] on span "Stop Recording" at bounding box center [471, 186] width 36 height 15
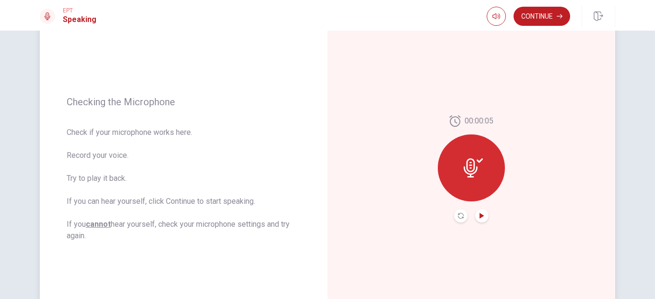
click at [479, 218] on icon "Play Audio" at bounding box center [482, 216] width 6 height 6
click at [545, 13] on button "Continue" at bounding box center [541, 16] width 57 height 19
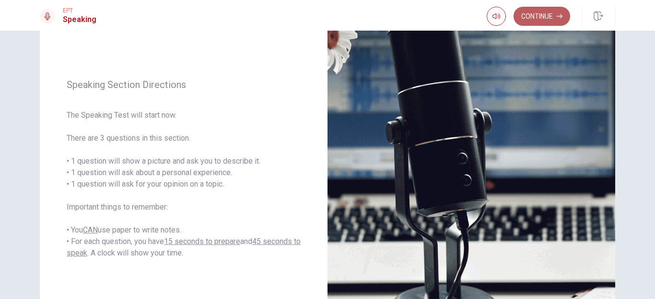
click at [542, 15] on button "Continue" at bounding box center [541, 16] width 57 height 19
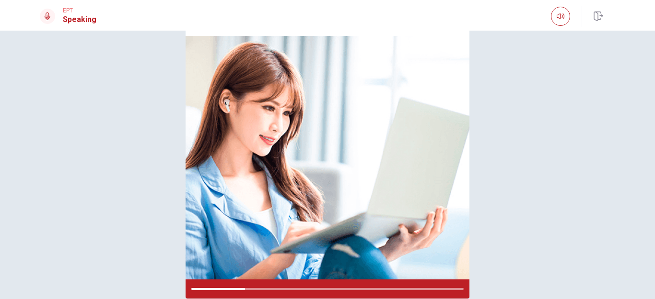
scroll to position [121, 0]
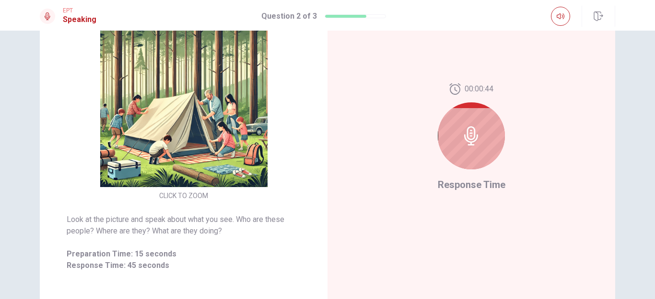
click at [459, 161] on div at bounding box center [470, 136] width 67 height 67
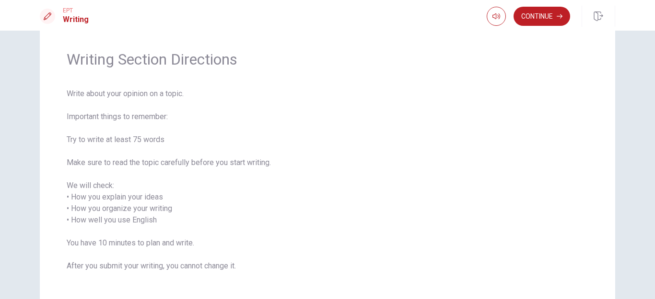
scroll to position [29, 0]
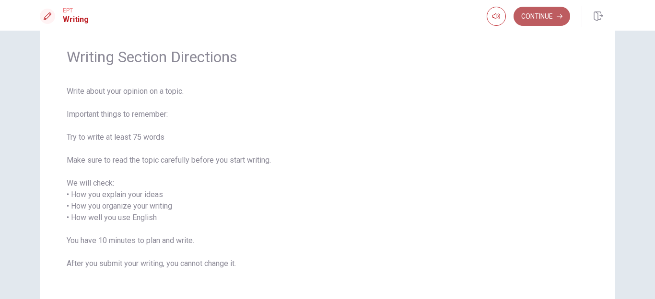
click at [551, 17] on button "Continue" at bounding box center [541, 16] width 57 height 19
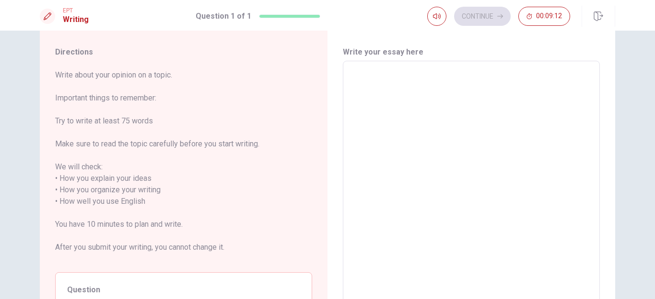
scroll to position [11, 0]
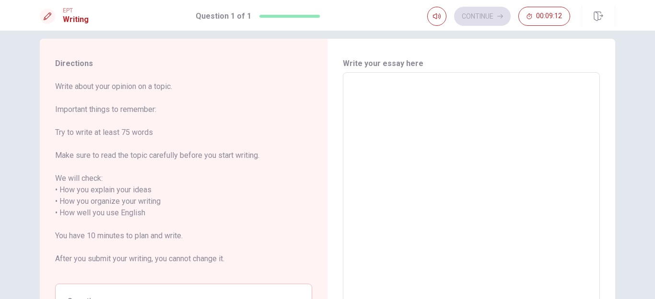
click at [504, 103] on textarea at bounding box center [470, 213] width 243 height 266
type textarea "I"
type textarea "x"
type textarea "I"
type textarea "x"
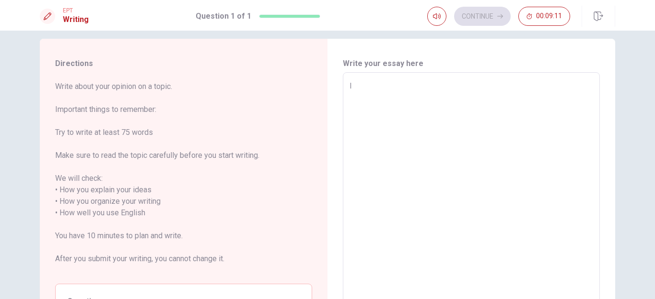
type textarea "I w"
type textarea "x"
type textarea "I wn"
type textarea "x"
type textarea "I wna"
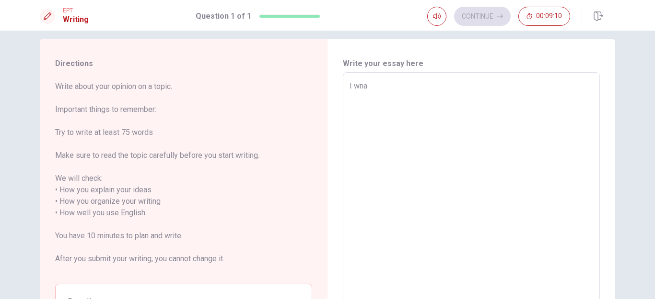
type textarea "x"
type textarea "I wnat"
type textarea "x"
type textarea "I wnat"
type textarea "x"
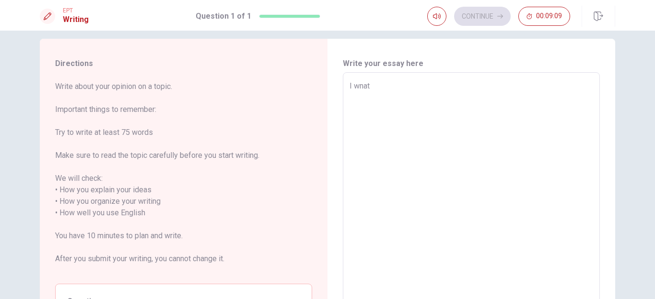
type textarea "I wnat"
type textarea "x"
type textarea "I wna"
type textarea "x"
type textarea "I wn"
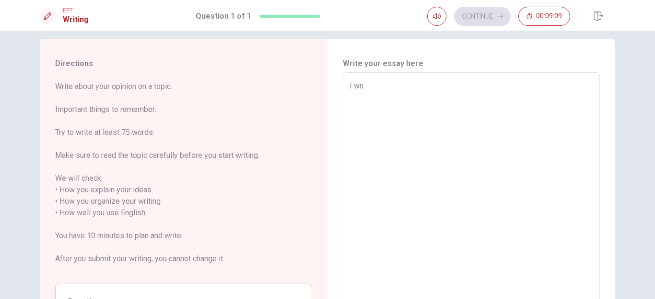
type textarea "x"
type textarea "I w"
type textarea "x"
type textarea "I wa"
type textarea "x"
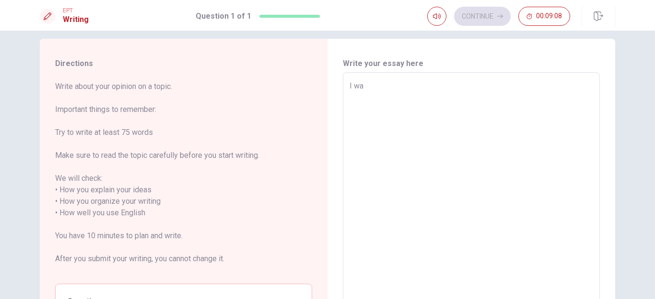
type textarea "I wan"
type textarea "x"
type textarea "I want"
type textarea "x"
type textarea "I want"
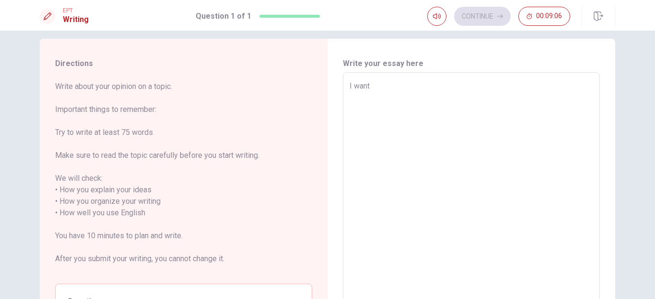
type textarea "x"
type textarea "I want t"
type textarea "x"
type textarea "I want to"
type textarea "x"
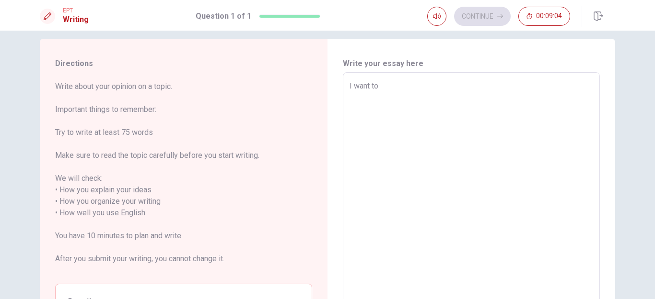
type textarea "I want to"
type textarea "x"
type textarea "I want to s"
type textarea "x"
type textarea "I want to st"
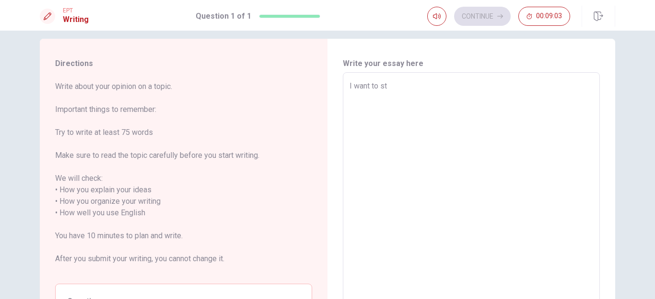
type textarea "x"
type textarea "I want to sto"
type textarea "x"
type textarea "I want to stop"
type textarea "x"
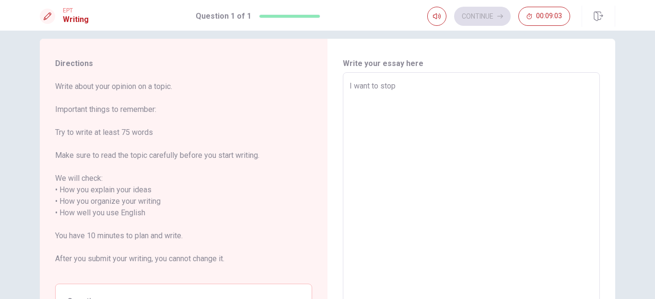
type textarea "I want to stop"
type textarea "x"
type textarea "I want to stop w"
type textarea "x"
type textarea "I want to stop wa"
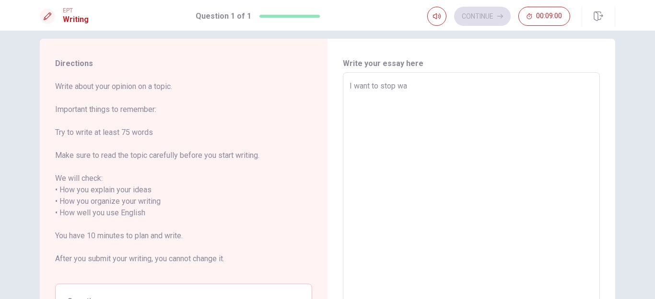
type textarea "x"
type textarea "I want to stop wak"
type textarea "x"
type textarea "I want to stop waki"
type textarea "x"
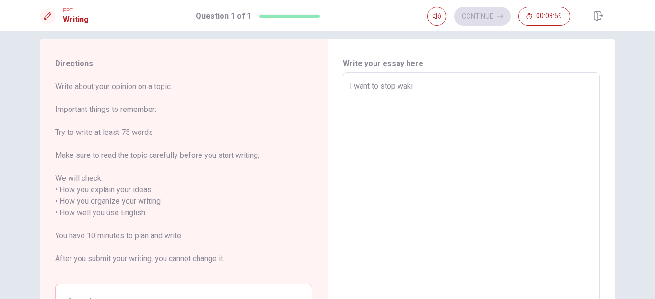
type textarea "I want to stop wakin"
type textarea "x"
type textarea "I want to stop waking"
type textarea "x"
type textarea "I want to stop waking"
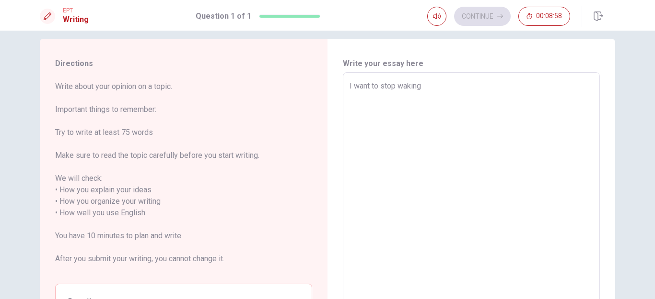
type textarea "x"
type textarea "I want to stop waking u"
type textarea "x"
type textarea "I want to stop waking up"
type textarea "x"
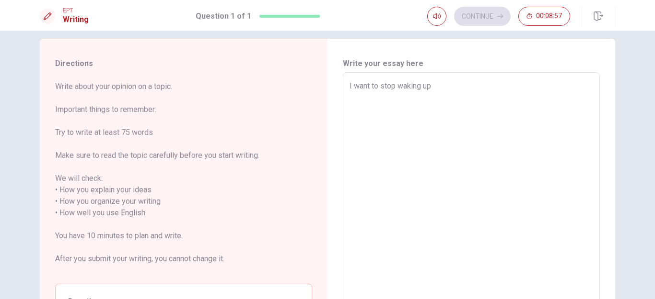
type textarea "I want to stop waking up"
type textarea "x"
type textarea "I want to stop waking up l"
type textarea "x"
type textarea "I want to stop waking up la"
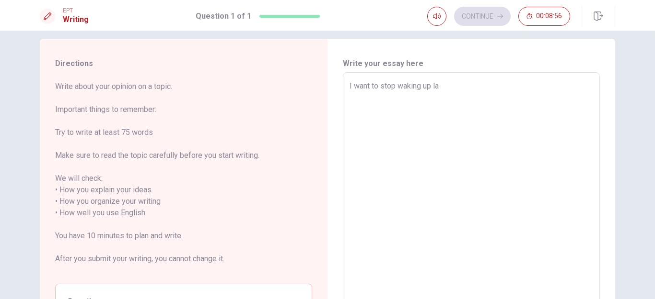
type textarea "x"
type textarea "I want to stop waking up lat"
type textarea "x"
type textarea "I want to stop waking up late"
type textarea "x"
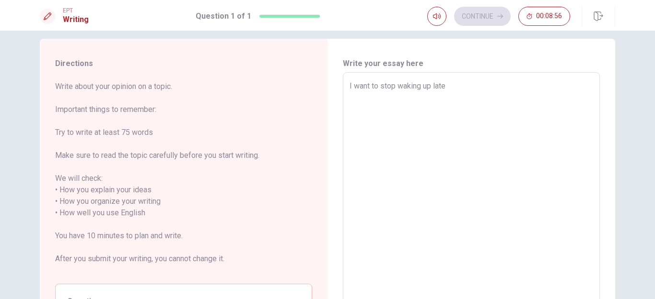
type textarea "I want to stop waking up late"
type textarea "x"
type textarea "I want to stop waking up late"
type textarea "x"
type textarea "I want to stop waking up late."
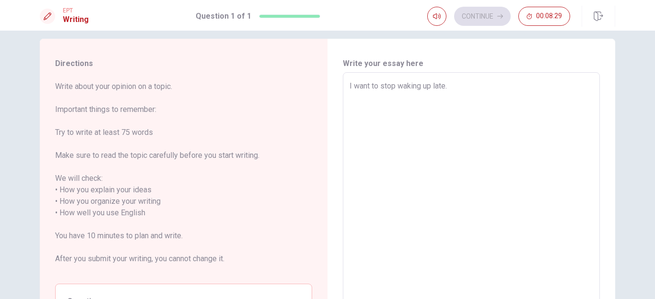
type textarea "x"
type textarea "I want to stop waking up late."
type textarea "x"
type textarea "I want to stop waking up late. I"
type textarea "x"
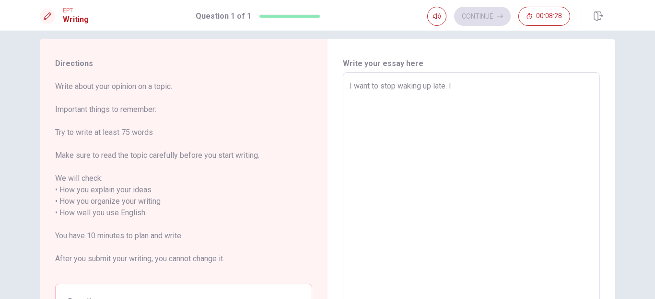
type textarea "I want to stop waking up late. I"
type textarea "x"
type textarea "I want to stop waking up late. I c"
type textarea "x"
type textarea "I want to stop waking up late. I ca"
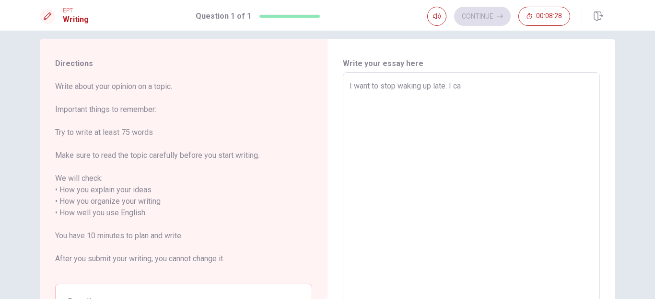
type textarea "x"
type textarea "I want to stop waking up late. I can"
type textarea "x"
type textarea "I want to stop waking up late. I can"
type textarea "x"
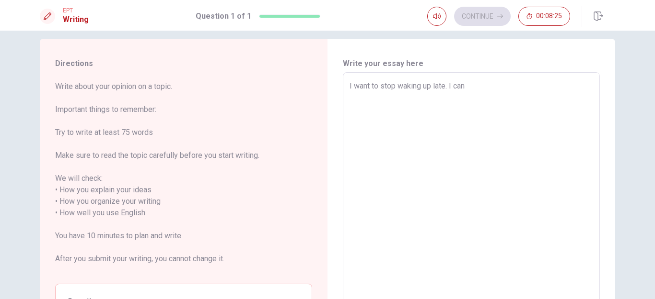
type textarea "I want to stop waking up late. I can g"
type textarea "x"
type textarea "I want to stop waking up late. I can go"
type textarea "x"
type textarea "I want to stop waking up late. I can go"
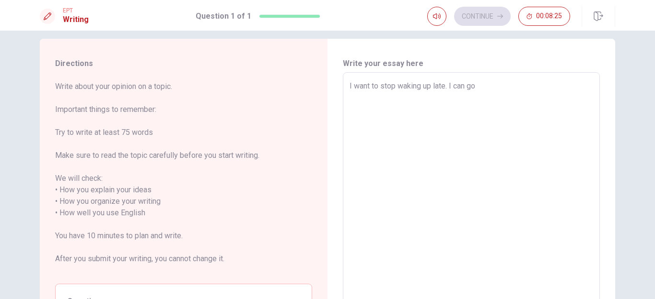
type textarea "x"
type textarea "I want to stop waking up late. I can go t"
type textarea "x"
type textarea "I want to stop waking up late. I can go to"
type textarea "x"
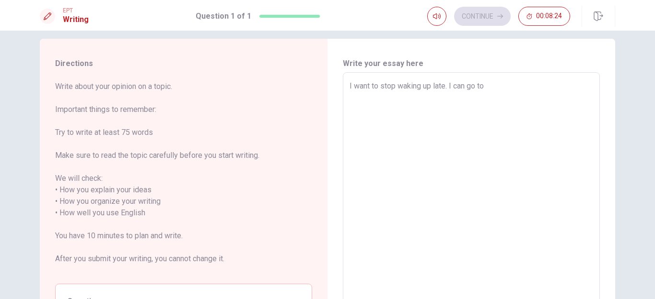
type textarea "I want to stop waking up late. I can go to"
type textarea "x"
type textarea "I want to stop waking up late. I can go to b"
type textarea "x"
type textarea "I want to stop waking up late. I can go to be"
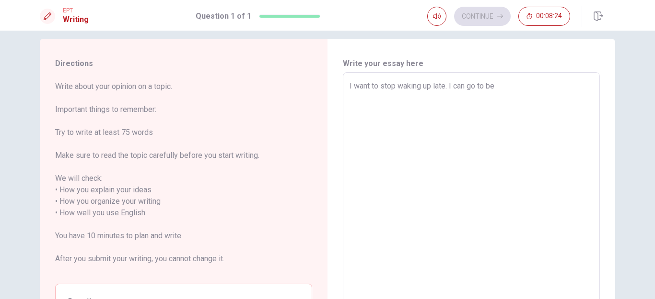
type textarea "x"
type textarea "I want to stop waking up late. I can go to bed"
type textarea "x"
type textarea "I want to stop waking up late. I can go to bed"
type textarea "x"
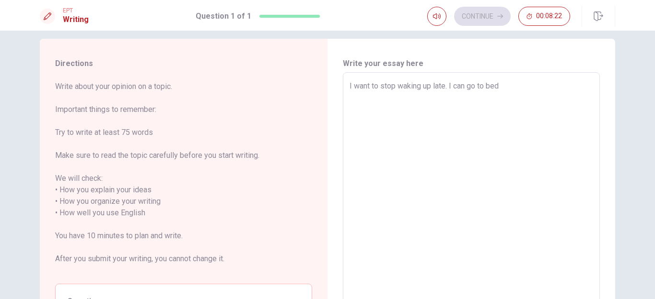
type textarea "I want to stop waking up late. I can go to bed e"
type textarea "x"
type textarea "I want to stop waking up late. I can go to bed ea"
type textarea "x"
type textarea "I want to stop waking up late. I can go to bed ear"
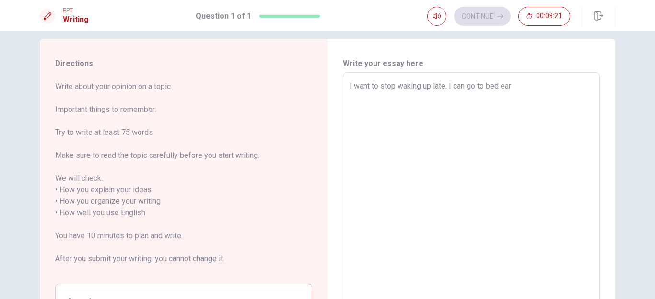
type textarea "x"
type textarea "I want to stop waking up late. I can go to bed [PERSON_NAME]"
type textarea "x"
type textarea "I want to stop waking up late. I can go to bed earli"
type textarea "x"
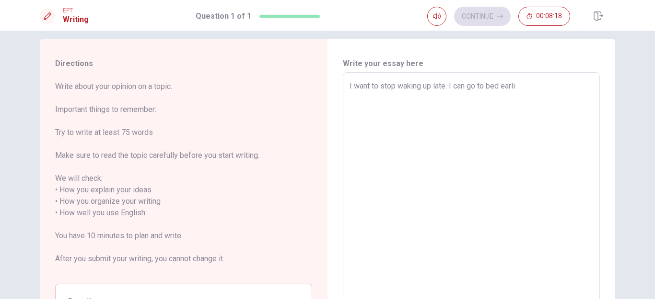
type textarea "I want to stop waking up late. I can go to bed [PERSON_NAME]"
type textarea "x"
type textarea "I want to stop waking up late. I can go to bed earlier"
type textarea "x"
type textarea "I want to stop waking up late. I can go to bed earlier."
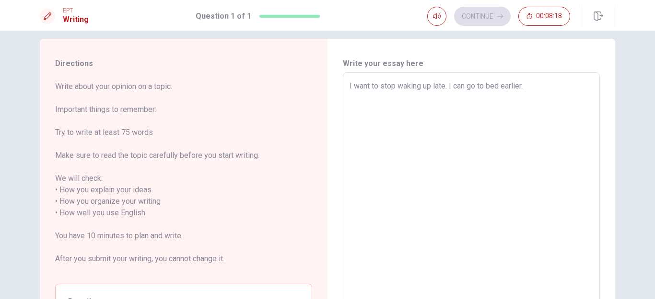
type textarea "x"
type textarea "I want to stop waking up late. I can go to bed earlier."
type textarea "x"
type textarea "I want to stop waking up late. I can go to bed earlier. I"
type textarea "x"
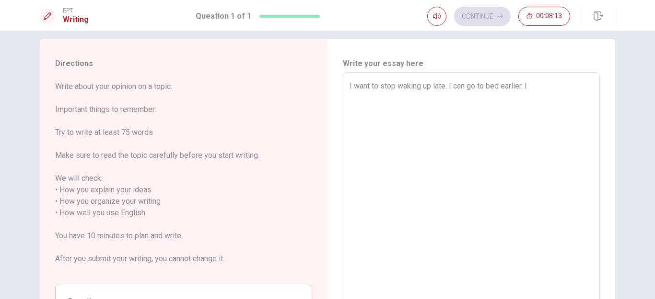
type textarea "I want to stop waking up late. I can go to bed earlier. I"
type textarea "x"
type textarea "I want to stop waking up late. I can go to bed earlier. I c"
type textarea "x"
type textarea "I want to stop waking up late. I can go to bed earlier. I ca"
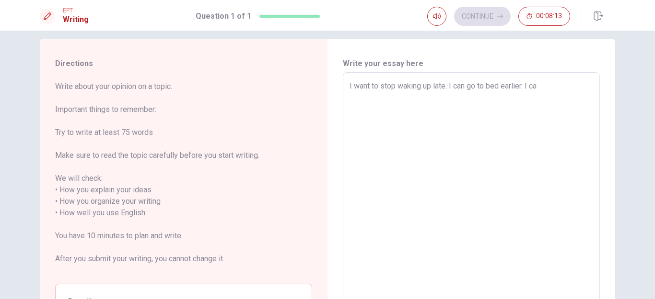
type textarea "x"
type textarea "I want to stop waking up late. I can go to bed earlier. I can"
type textarea "x"
type textarea "I want to stop waking up late. I can go to bed earlier. I can"
type textarea "x"
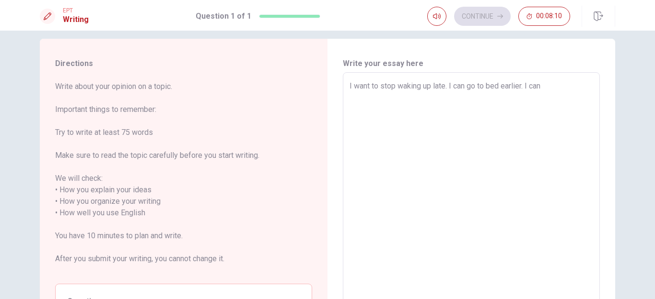
type textarea "I want to stop waking up late. I can go to bed earlier. I can a"
type textarea "x"
type textarea "I want to stop waking up late. I can go to bed earlier. I can al"
type textarea "x"
type textarea "I want to stop waking up late. I can go to bed earlier. I can als"
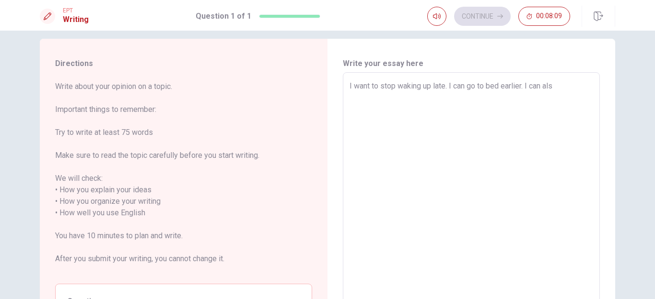
type textarea "x"
type textarea "I want to stop waking up late. I can go to bed earlier. I can also"
type textarea "x"
type textarea "I want to stop waking up late. I can go to bed earlier. I can also"
type textarea "x"
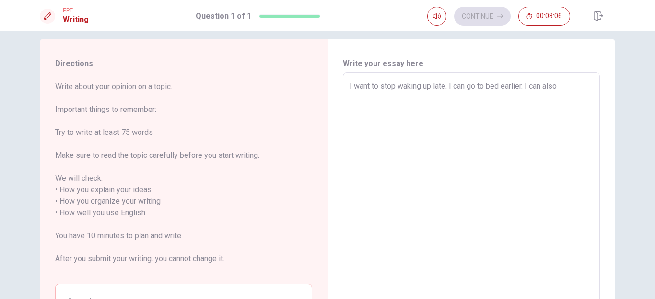
type textarea "I want to stop waking up late. I can go to bed earlier. I can also s"
type textarea "x"
type textarea "I want to stop waking up late. I can go to bed earlier. I can also st"
type textarea "x"
type textarea "I want to stop waking up late. I can go to bed earlier. I can also st"
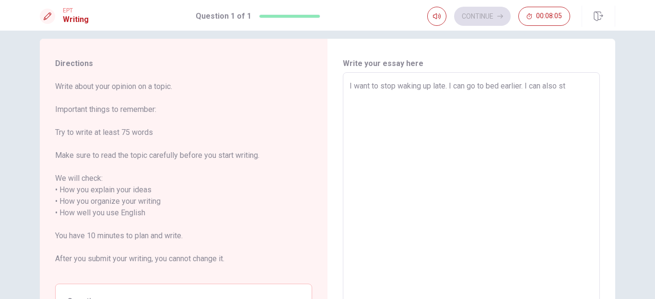
type textarea "x"
type textarea "I want to stop waking up late. I can go to bed earlier. I can also st a"
type textarea "x"
type textarea "I want to stop waking up late. I can go to bed earlier. I can also st an"
type textarea "x"
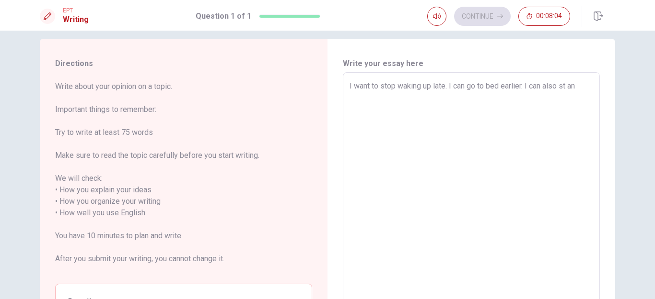
type textarea "I want to stop waking up late. I can go to bed earlier. I can also st an"
type textarea "x"
type textarea "I want to stop waking up late. I can go to bed earlier. I can also st an a"
type textarea "x"
type textarea "I want to stop waking up late. I can go to bed earlier. I can also st an al"
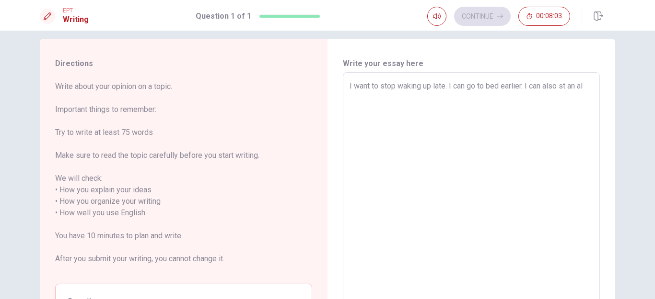
type textarea "x"
type textarea "I want to stop waking up late. I can go to bed earlier. I can also st an ala"
type textarea "x"
type textarea "I want to stop waking up late. I can go to bed earlier. I can also st an alar"
type textarea "x"
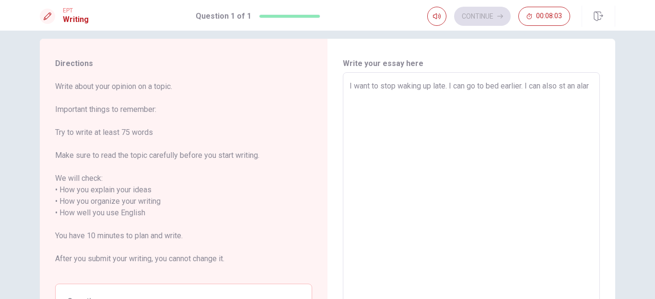
type textarea "I want to stop waking up late. I can go to bed earlier. I can also st an alarm"
type textarea "x"
type textarea "I want to stop waking up late. I can go to bed earlier. I can also st an alarma"
type textarea "x"
type textarea "I want to stop waking up late. I can go to bed earlier. I can also st an alarm"
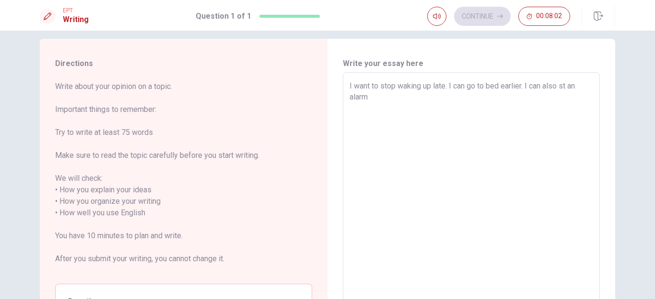
type textarea "x"
type textarea "I want to stop waking up late. I can go to bed earlier. I can also st an alarm"
type textarea "x"
type textarea "I want to stop waking up late. I can go to bed earlier. I can also st an alarm t"
type textarea "x"
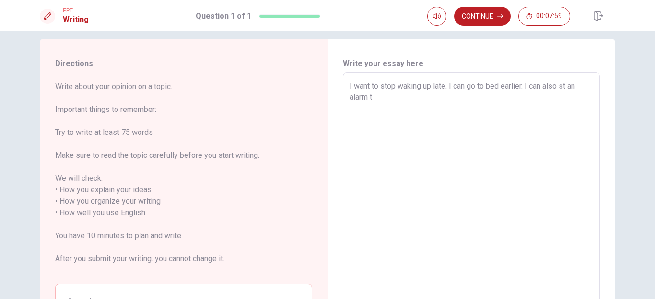
type textarea "I want to stop waking up late. I can go to bed earlier. I can also st an alarm …"
type textarea "x"
type textarea "I want to stop waking up late. I can go to bed earlier. I can also st an alarm …"
type textarea "x"
type textarea "I want to stop waking up late. I can go to bed earlier. I can also st an alarm …"
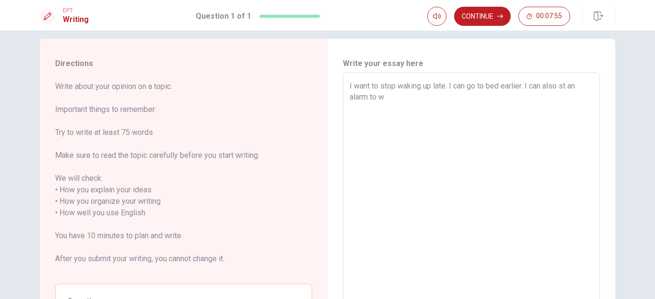
type textarea "x"
type textarea "I want to stop waking up late. I can go to bed earlier. I can also st an alarm …"
type textarea "x"
type textarea "I want to stop waking up late. I can go to bed earlier. I can also st an alarm …"
type textarea "x"
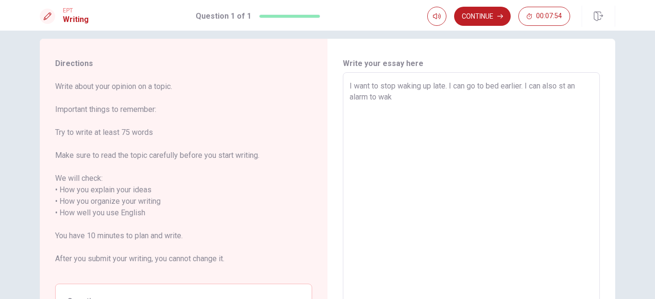
type textarea "I want to stop waking up late. I can go to bed earlier. I can also st an alarm …"
type textarea "x"
type textarea "I want to stop waking up late. I can go to bed earlier. I can also st an alarm …"
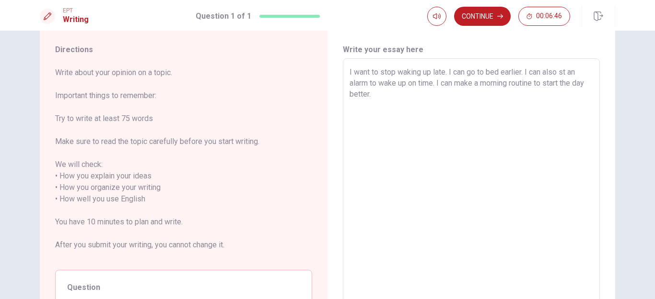
scroll to position [10, 0]
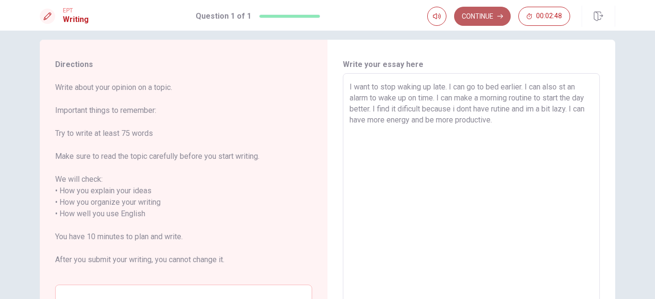
click at [490, 15] on button "Continue" at bounding box center [482, 16] width 57 height 19
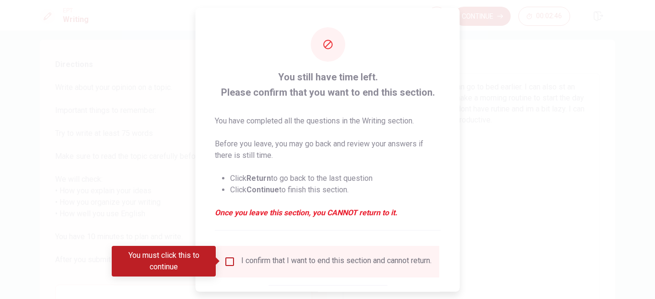
click at [226, 262] on input "You must click this to continue" at bounding box center [229, 261] width 11 height 11
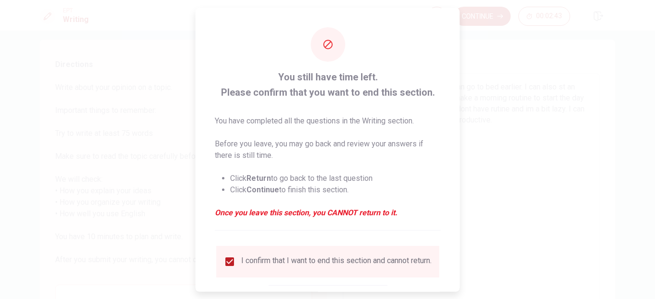
scroll to position [51, 0]
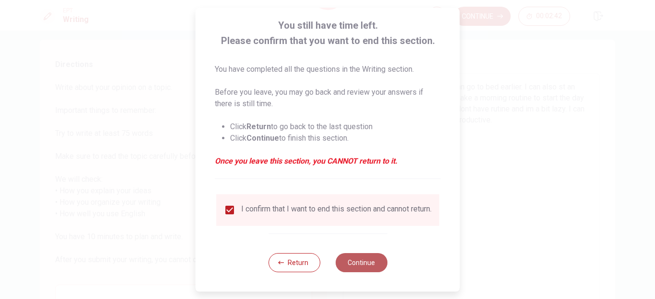
click at [353, 263] on button "Continue" at bounding box center [361, 262] width 52 height 19
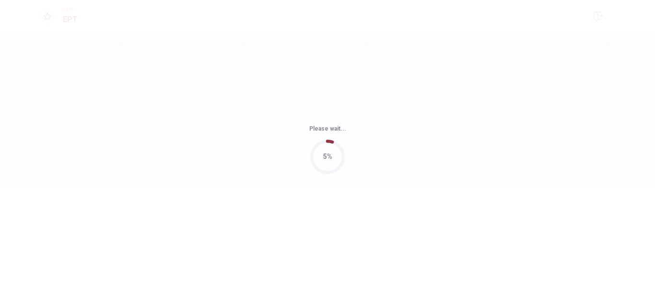
scroll to position [0, 0]
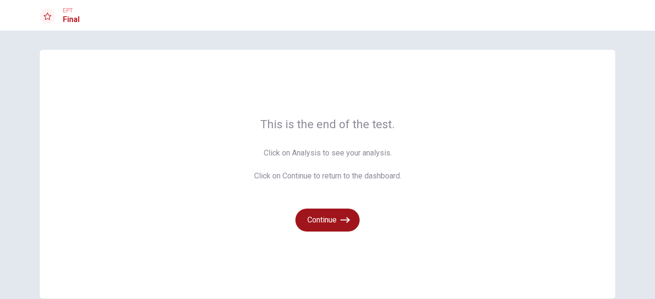
click at [330, 214] on button "Continue" at bounding box center [327, 220] width 64 height 23
